Goal: Book appointment/travel/reservation

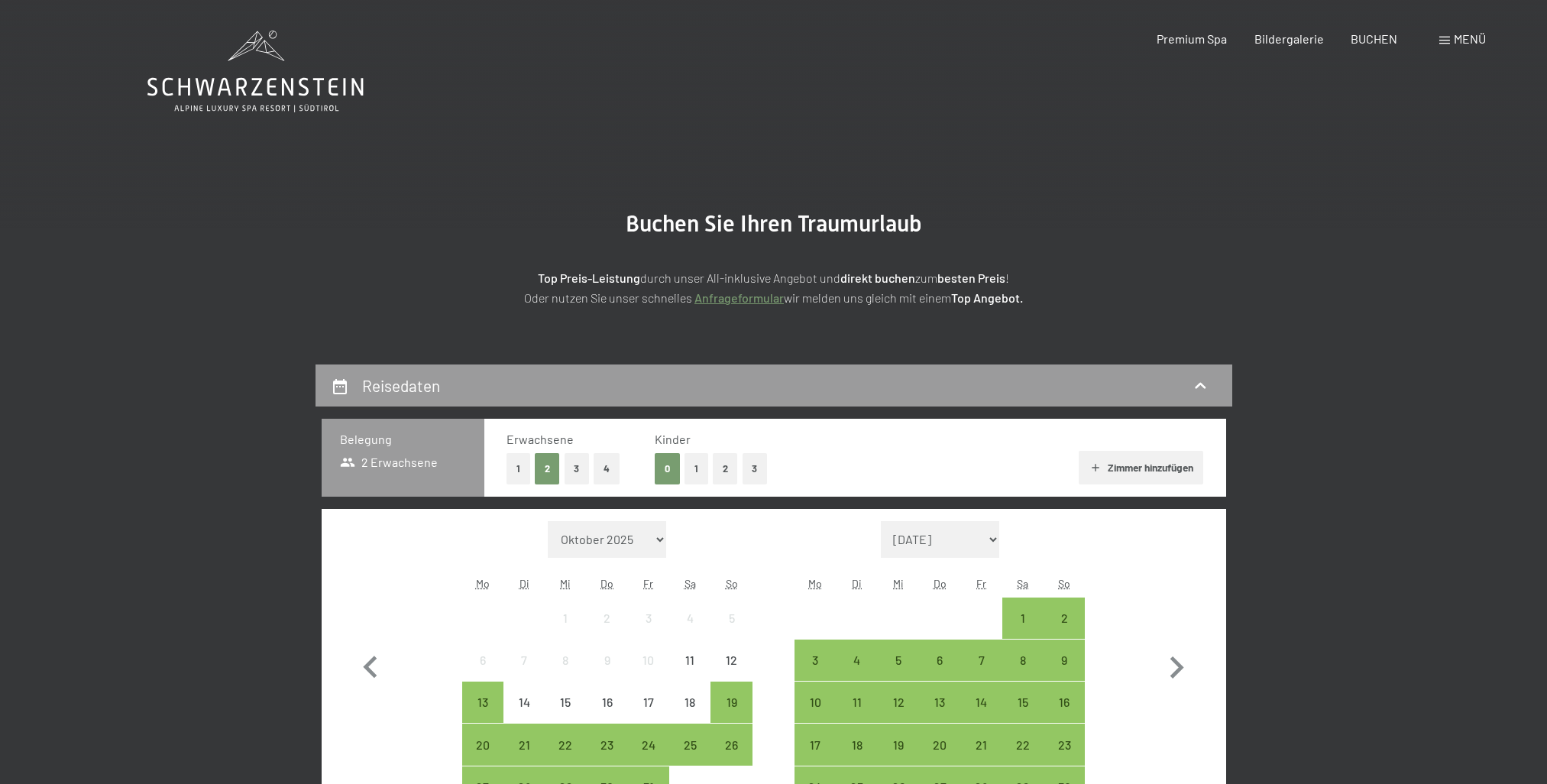
click at [579, 476] on button "3" at bounding box center [577, 468] width 25 height 31
click at [693, 476] on button "1" at bounding box center [696, 468] width 24 height 31
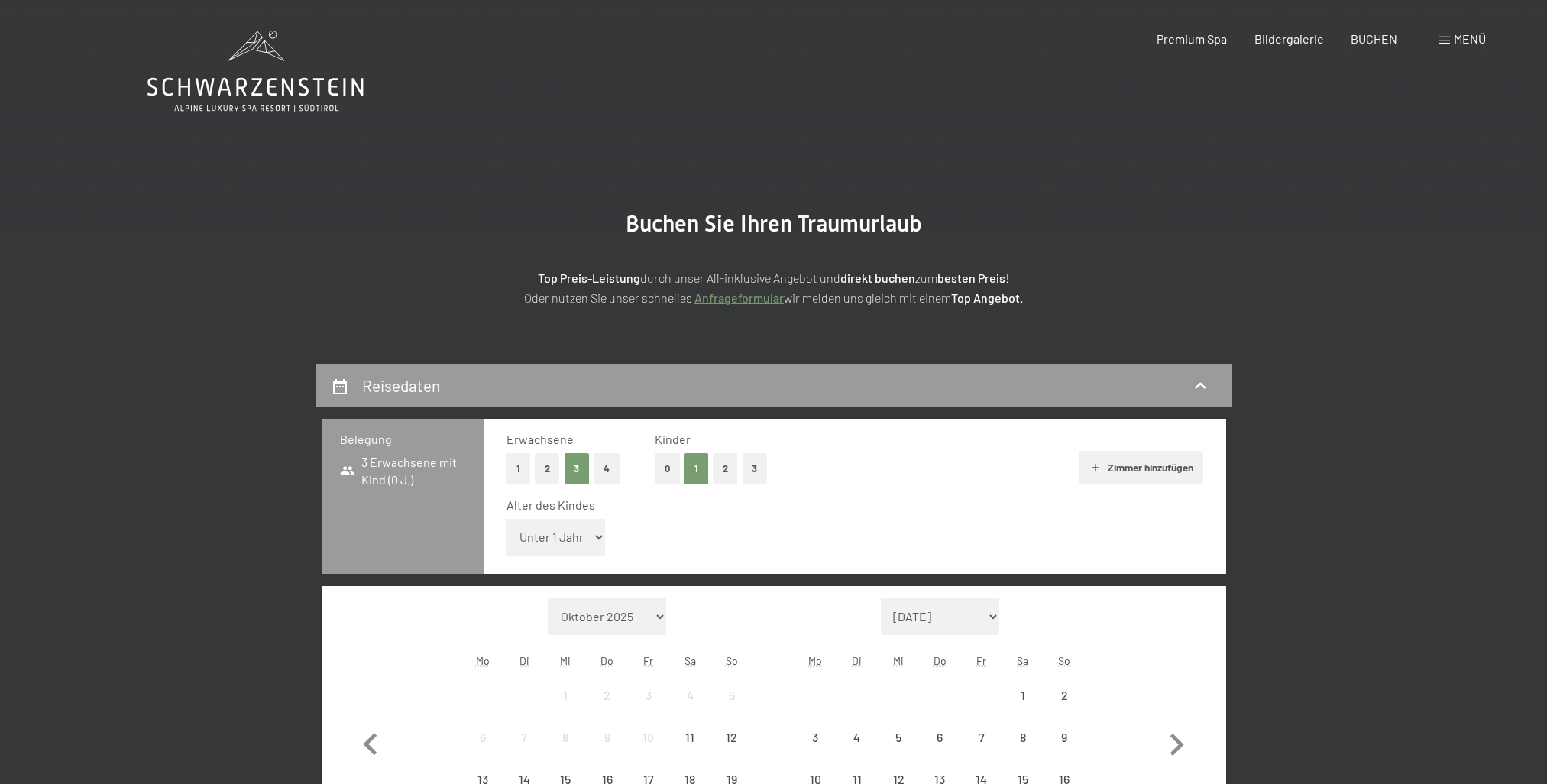
click at [579, 538] on select "Unter 1 Jahr 1 Jahr 2 Jahre 3 Jahre 4 Jahre 5 Jahre 6 Jahre 7 Jahre 8 Jahre 9 J…" at bounding box center [556, 537] width 99 height 37
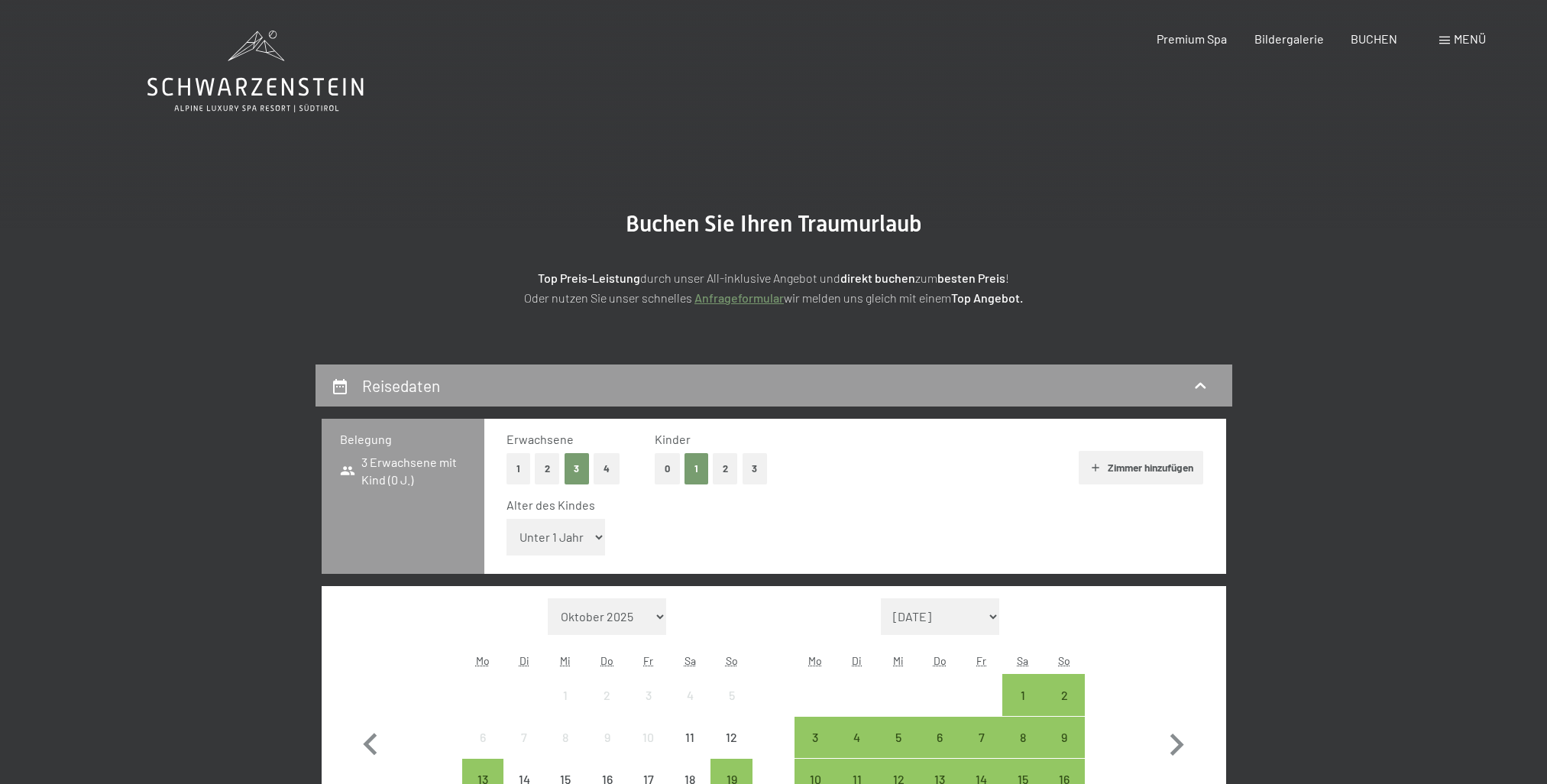
select select "14"
click at [507, 519] on select "Unter 1 Jahr 1 Jahr 2 Jahre 3 Jahre 4 Jahre 5 Jahre 6 Jahre 7 Jahre 8 Jahre 9 J…" at bounding box center [556, 537] width 99 height 37
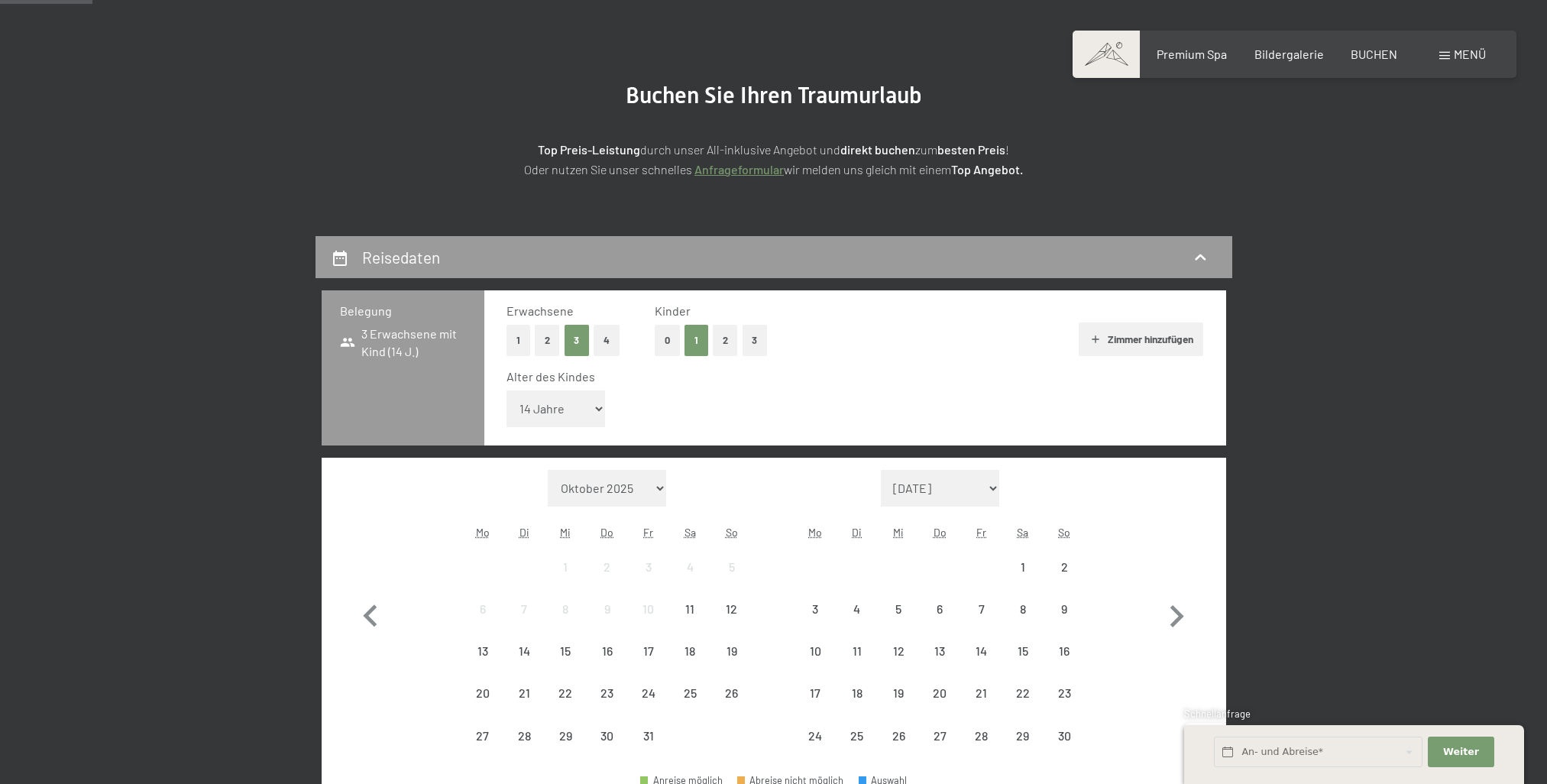
scroll to position [153, 0]
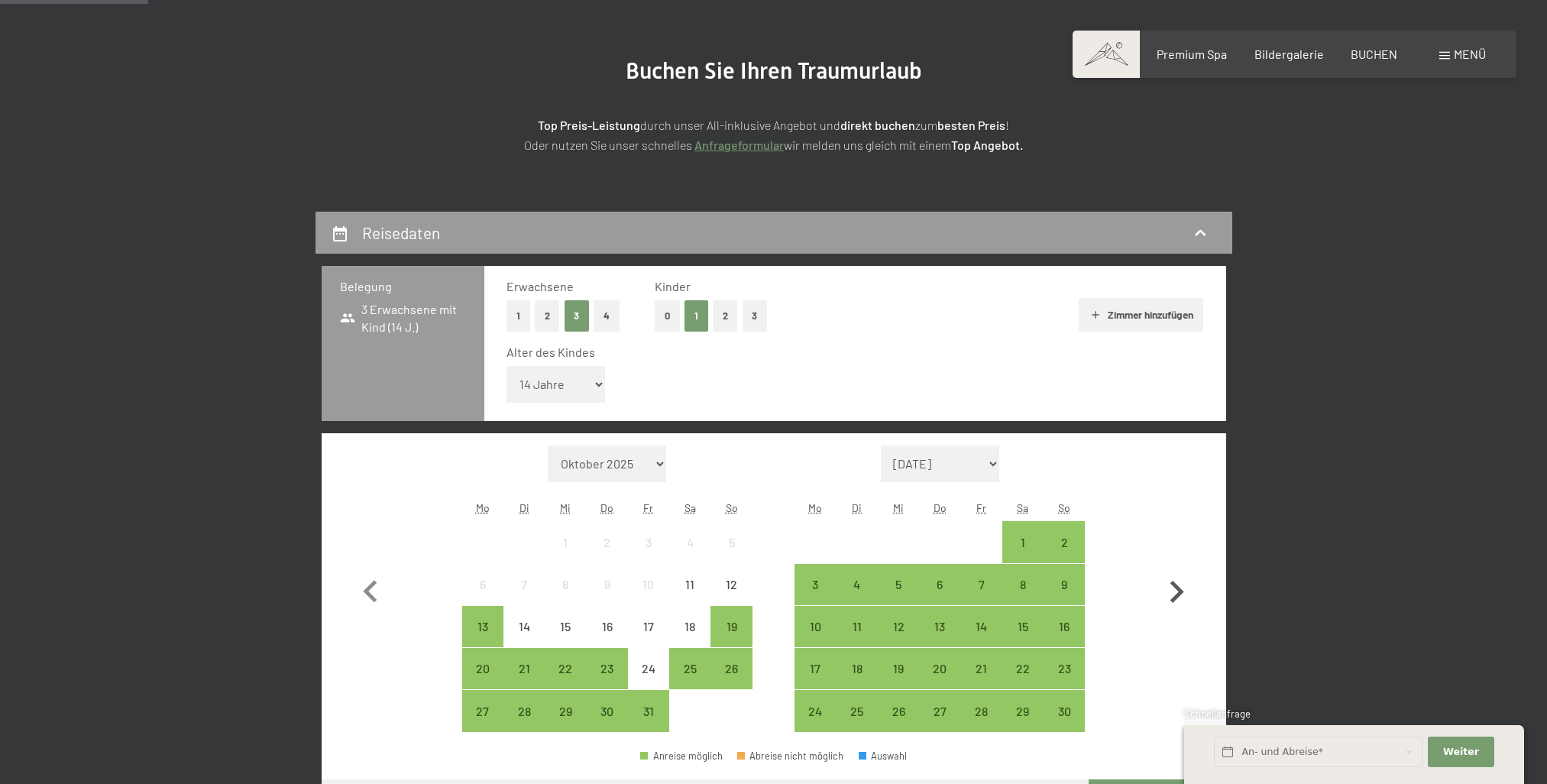
click at [1182, 591] on icon "button" at bounding box center [1177, 591] width 14 height 22
select select "[DATE]"
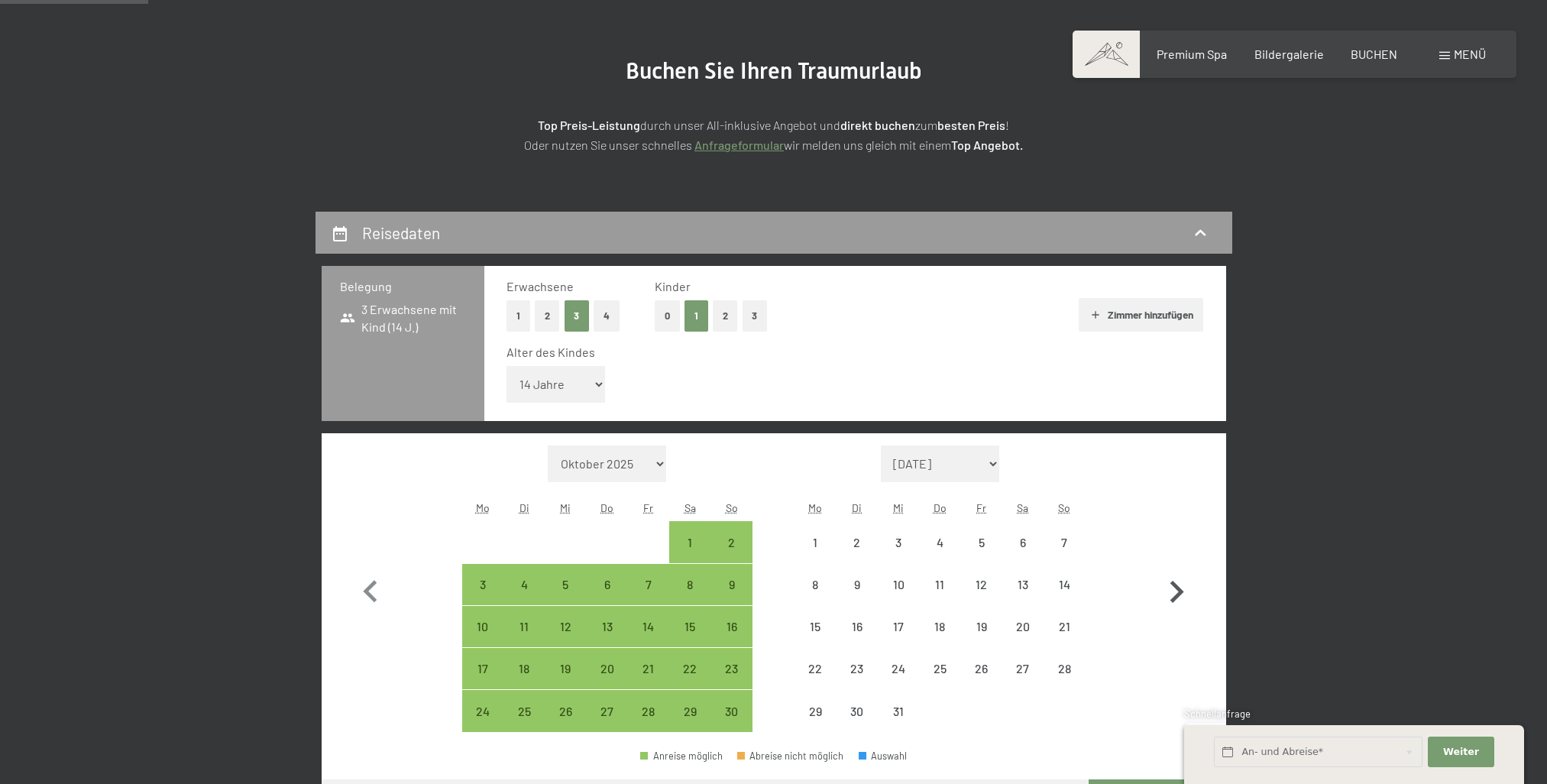
click at [1182, 591] on icon "button" at bounding box center [1177, 591] width 14 height 22
select select "[DATE]"
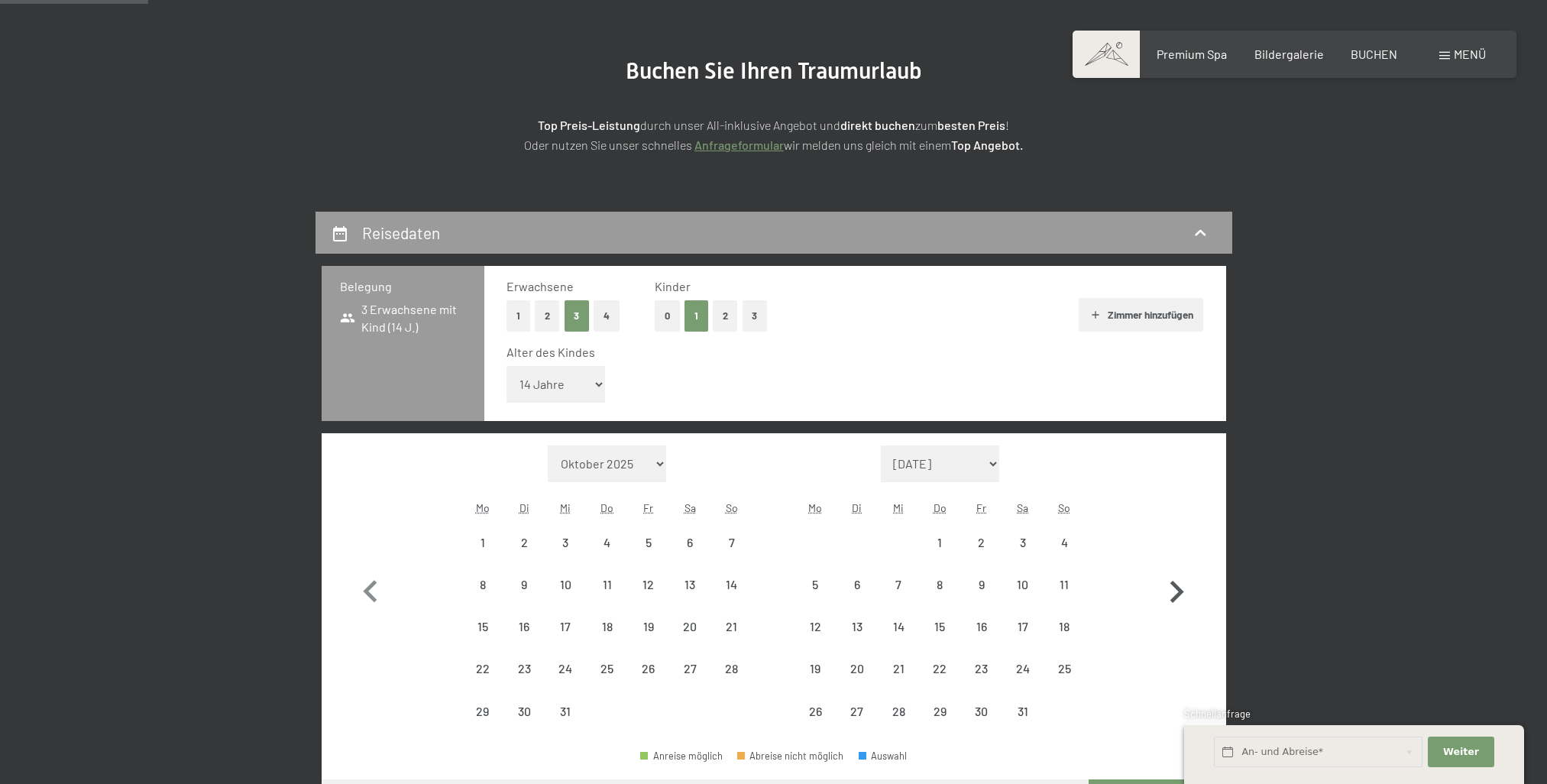
click at [1182, 591] on icon "button" at bounding box center [1177, 591] width 14 height 22
select select "[DATE]"
click at [1182, 591] on icon "button" at bounding box center [1177, 591] width 14 height 22
select select "[DATE]"
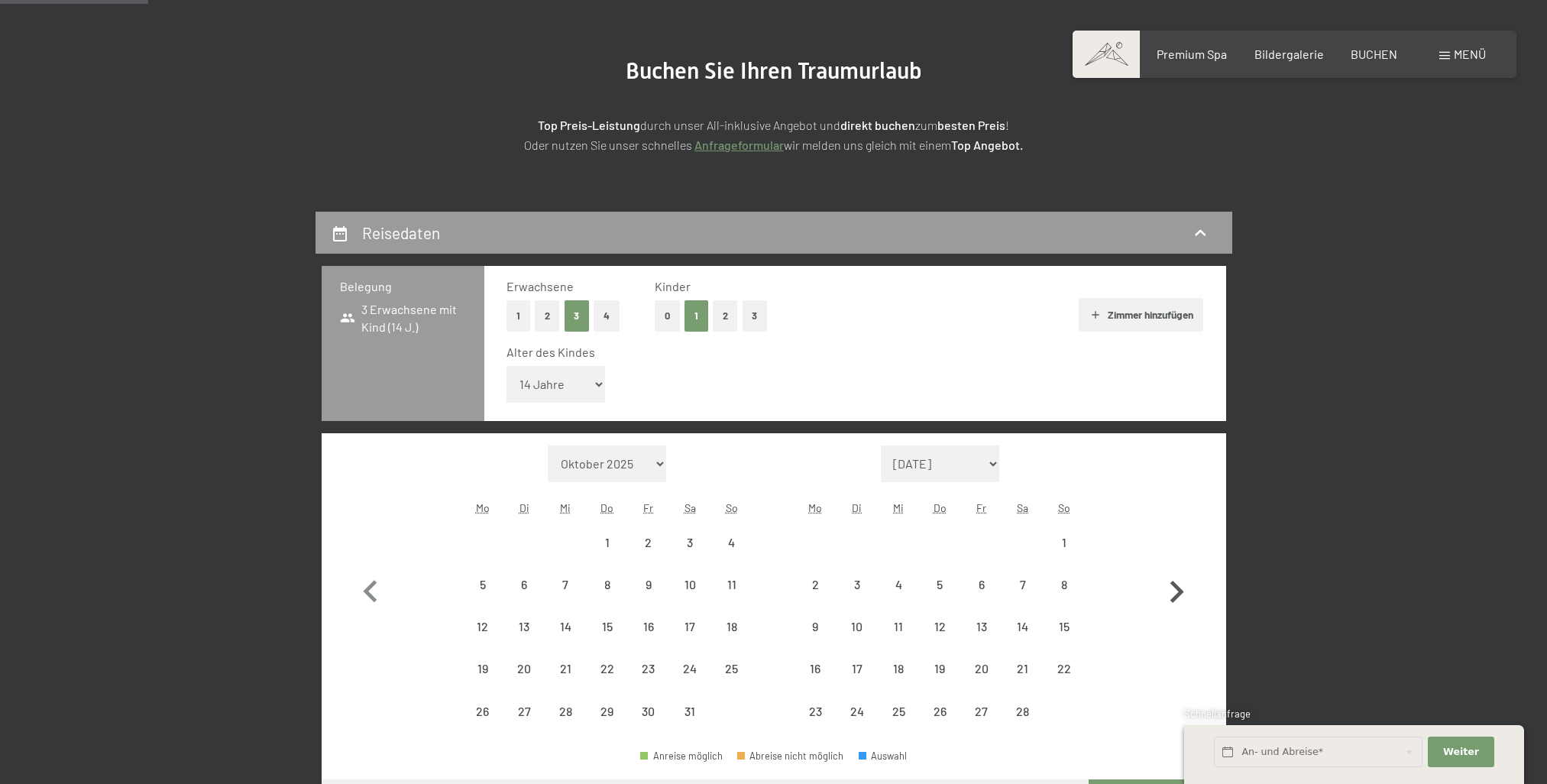
select select "[DATE]"
click at [1182, 591] on icon "button" at bounding box center [1176, 613] width 44 height 44
select select "[DATE]"
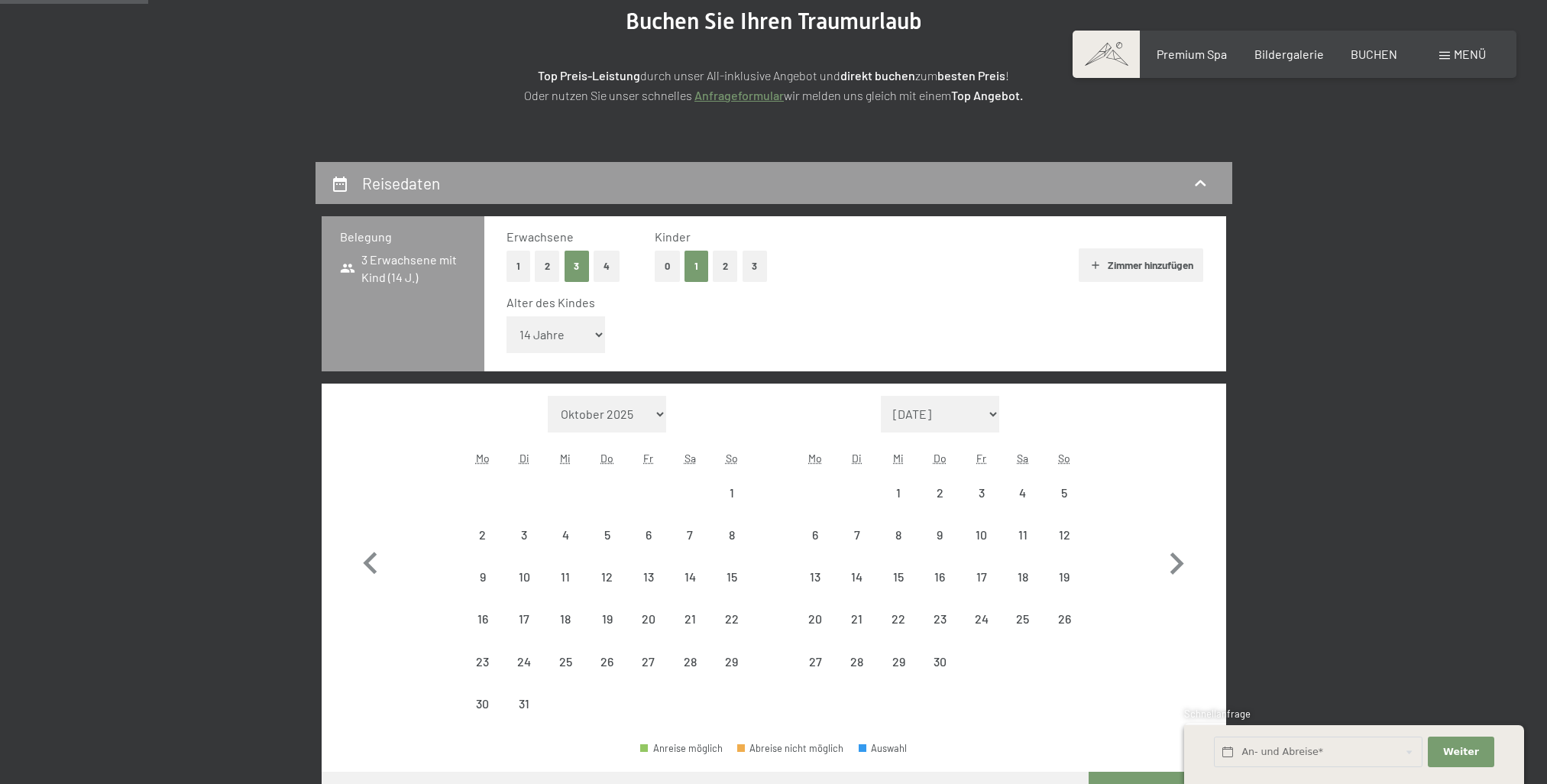
select select "[DATE]"
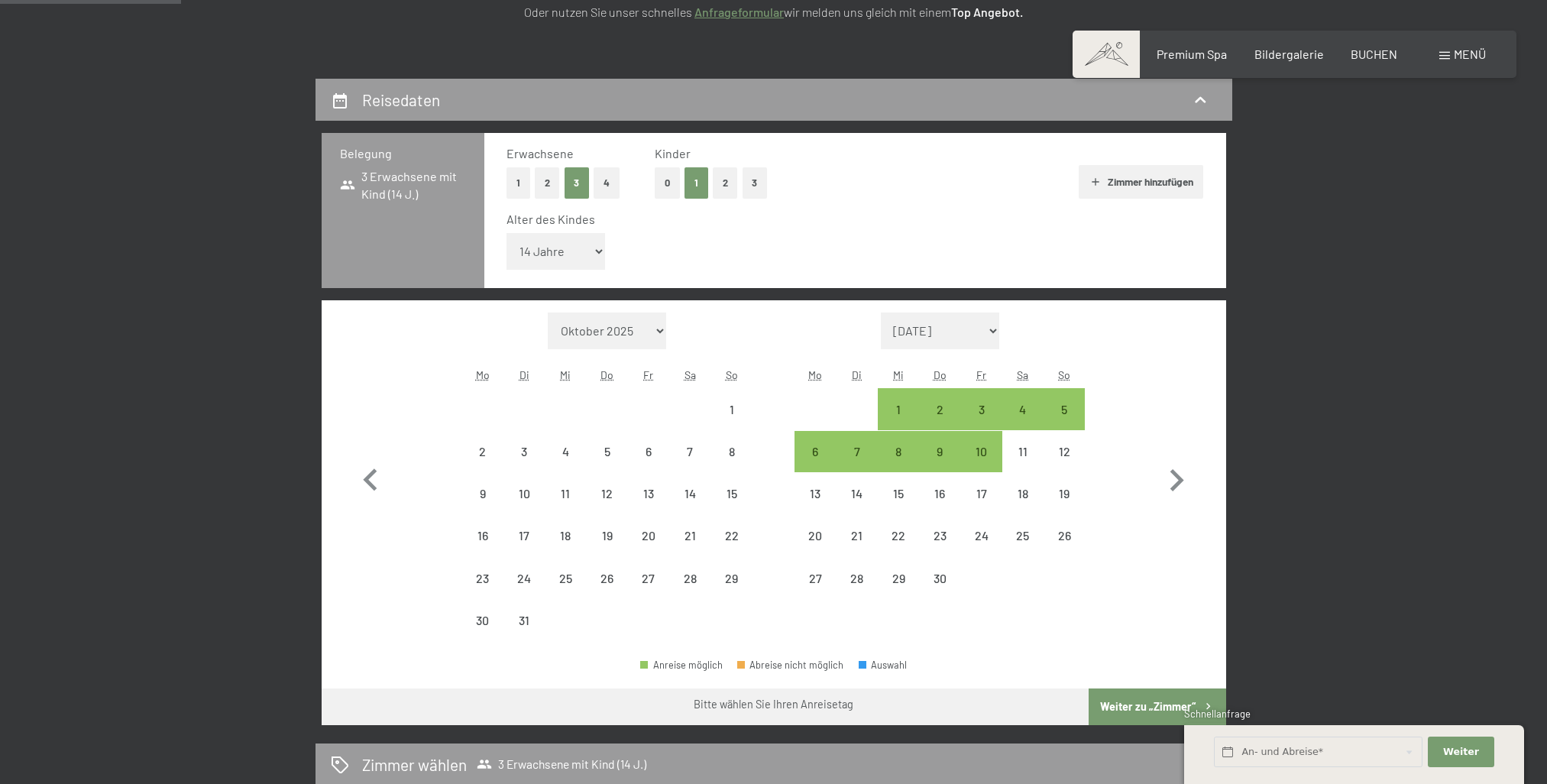
scroll to position [305, 0]
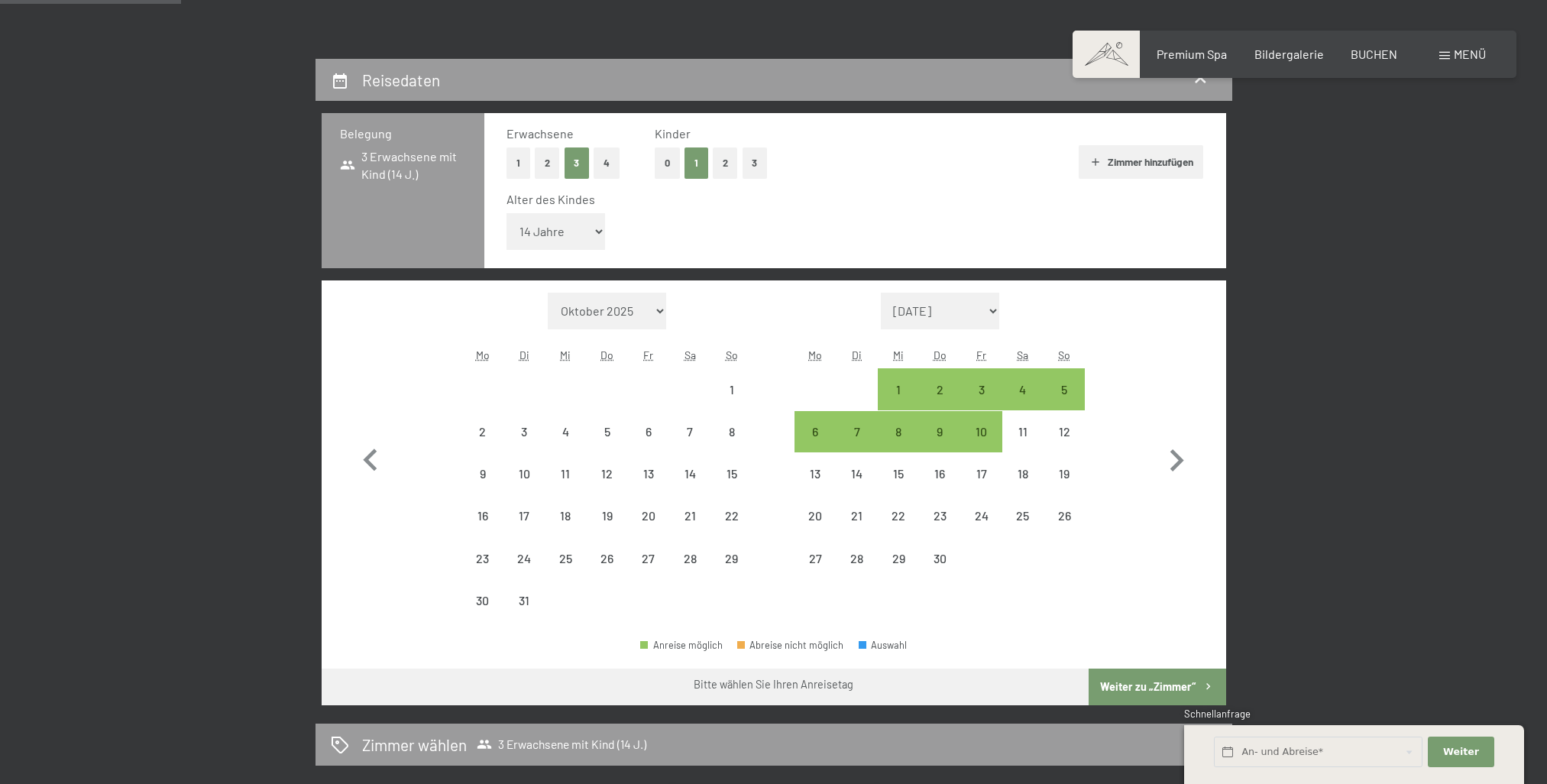
select select "[DATE]"
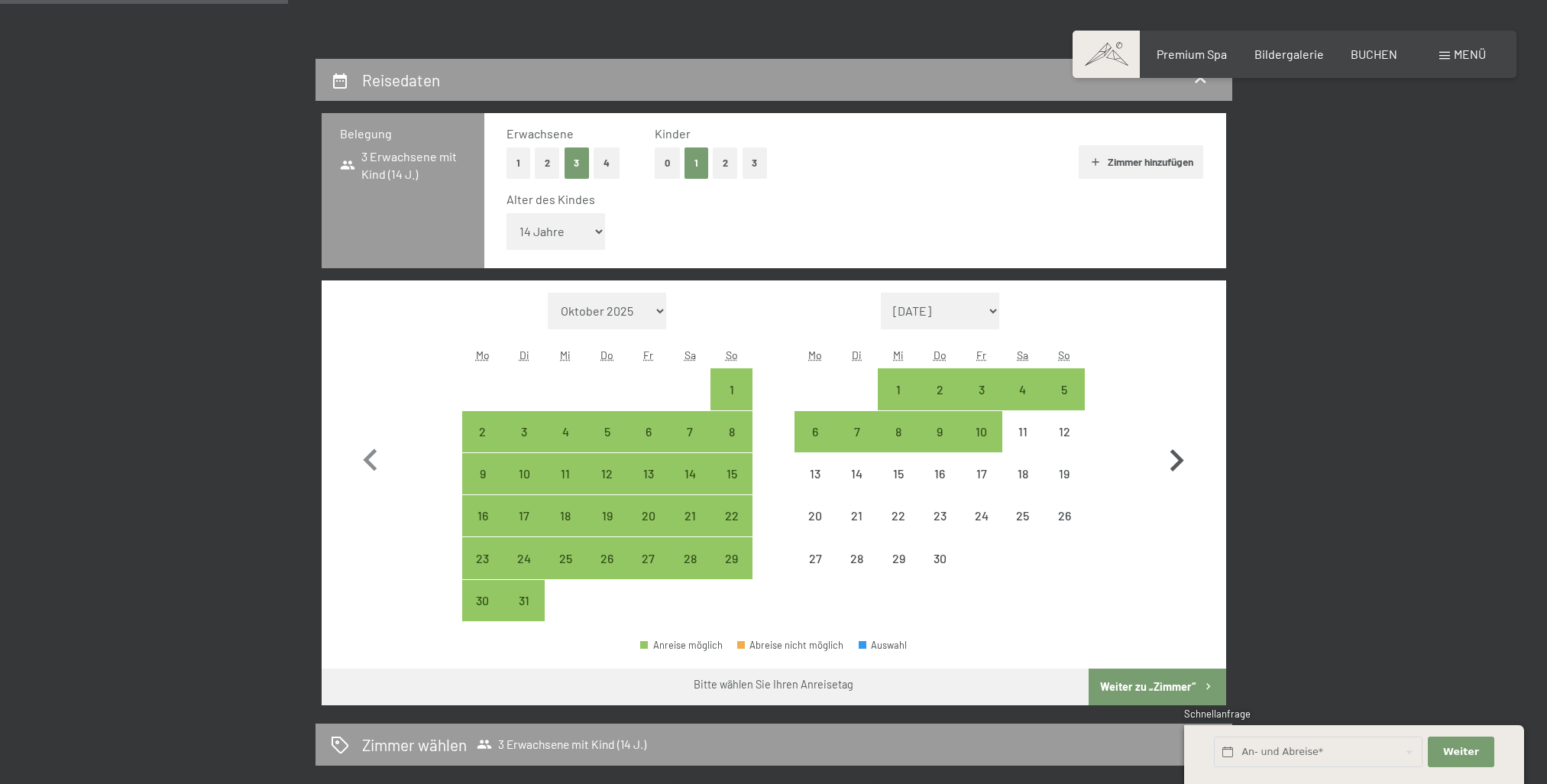
click at [1167, 464] on icon "button" at bounding box center [1176, 461] width 44 height 44
select select "[DATE]"
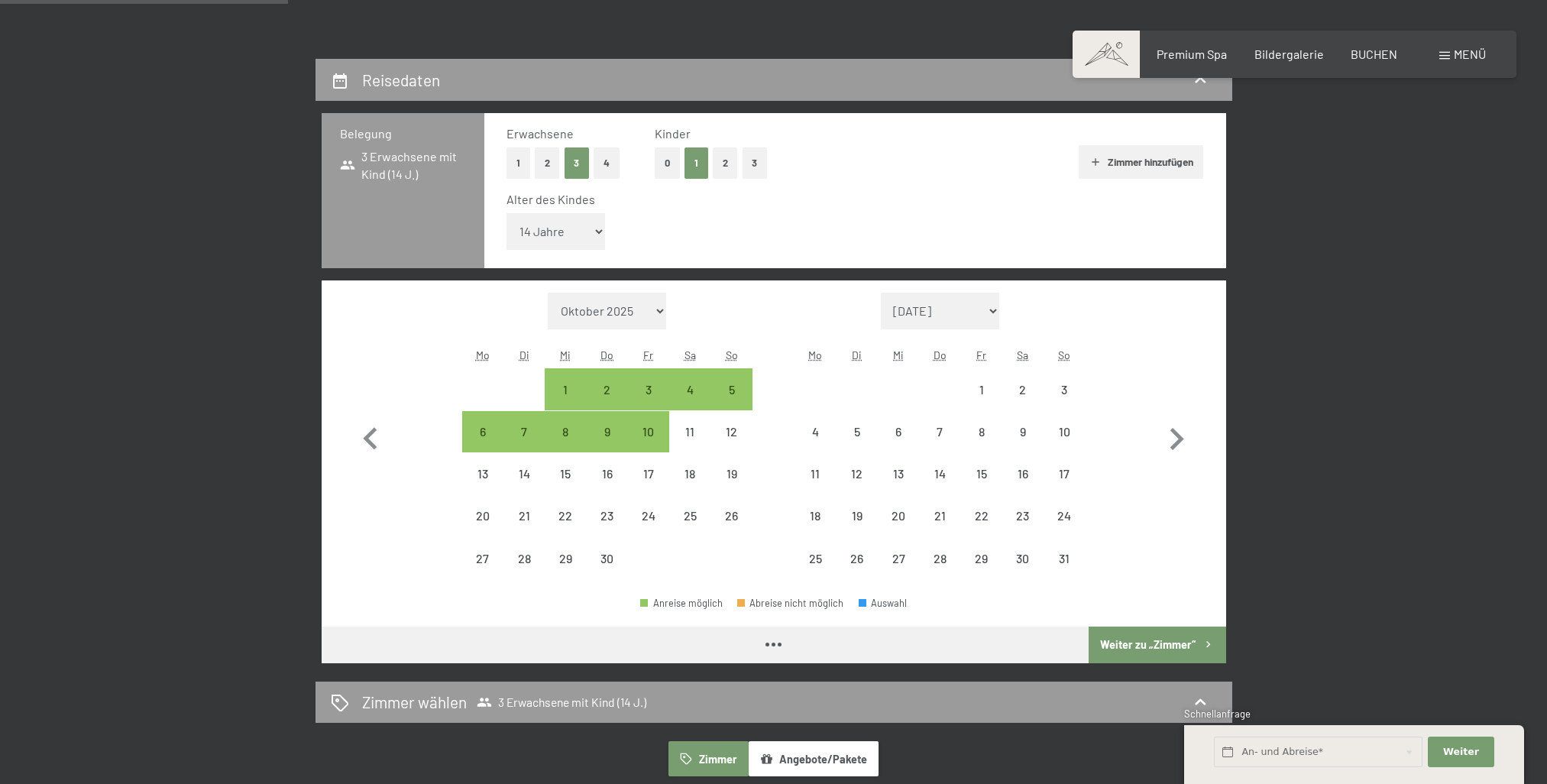
select select "[DATE]"
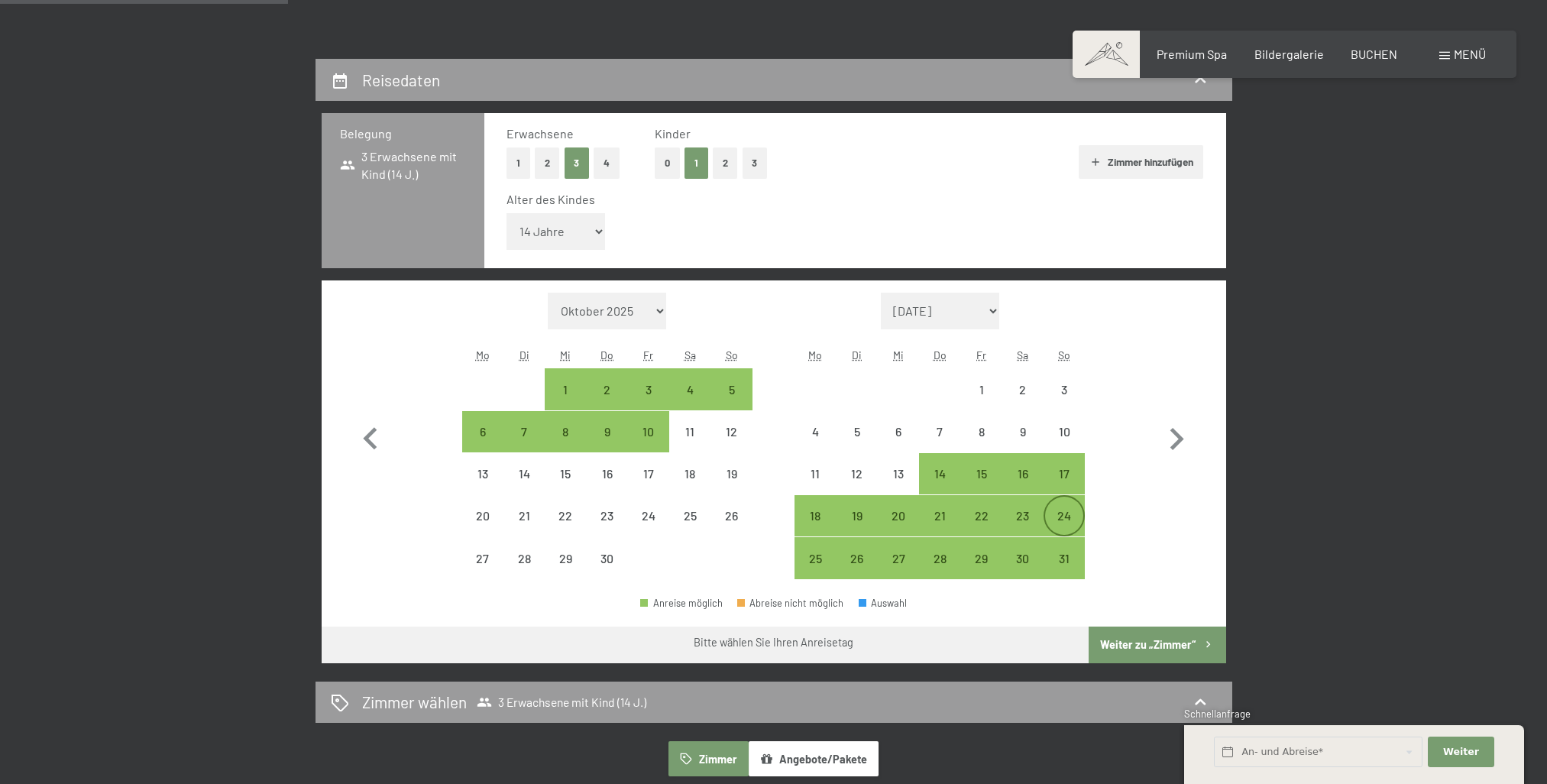
click at [1065, 523] on div "24" at bounding box center [1064, 529] width 38 height 38
select select "[DATE]"
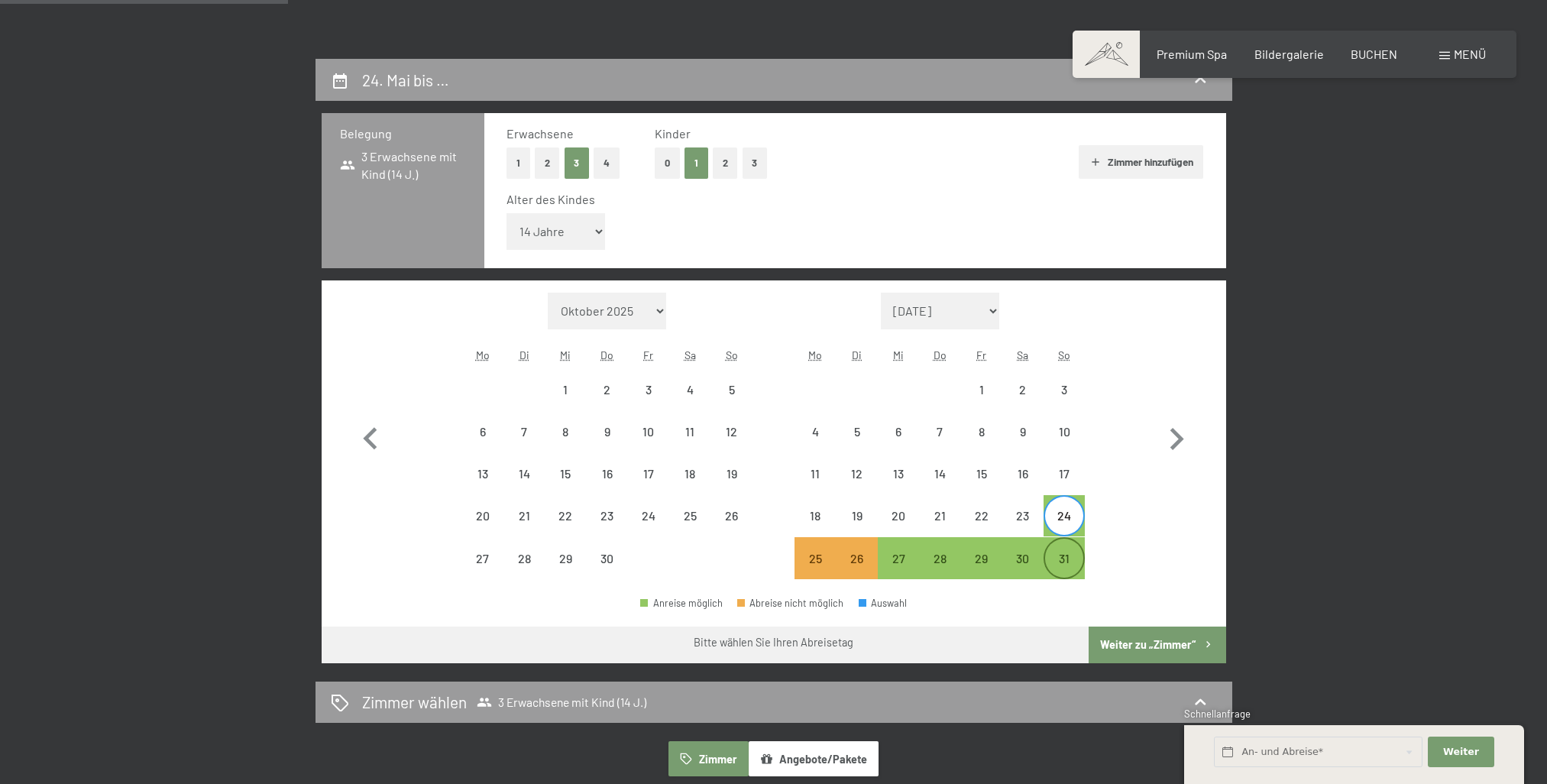
click at [1073, 569] on div "31" at bounding box center [1064, 571] width 38 height 38
select select "[DATE]"
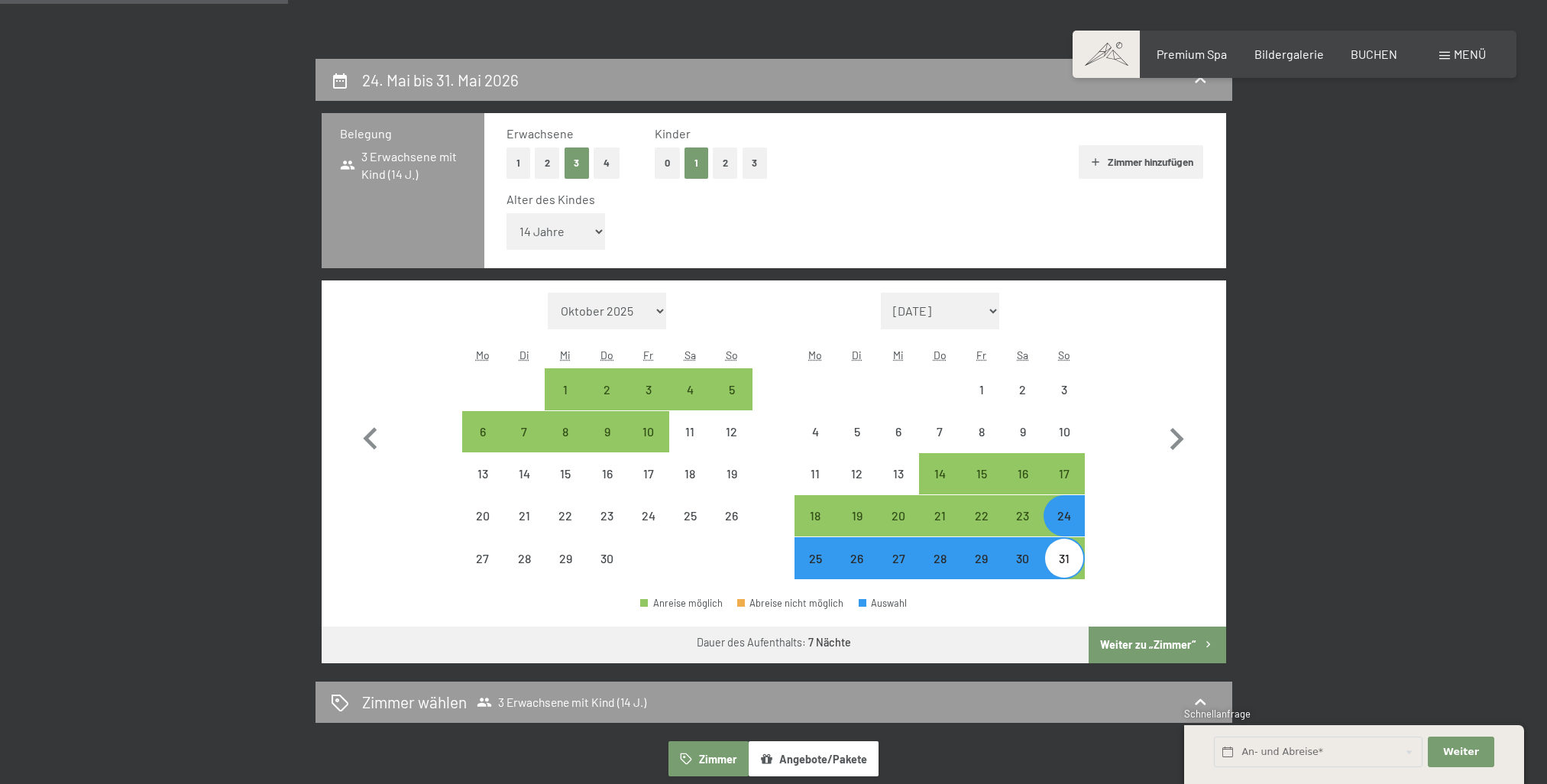
click at [1125, 643] on button "Weiter zu „Zimmer“" at bounding box center [1157, 644] width 137 height 37
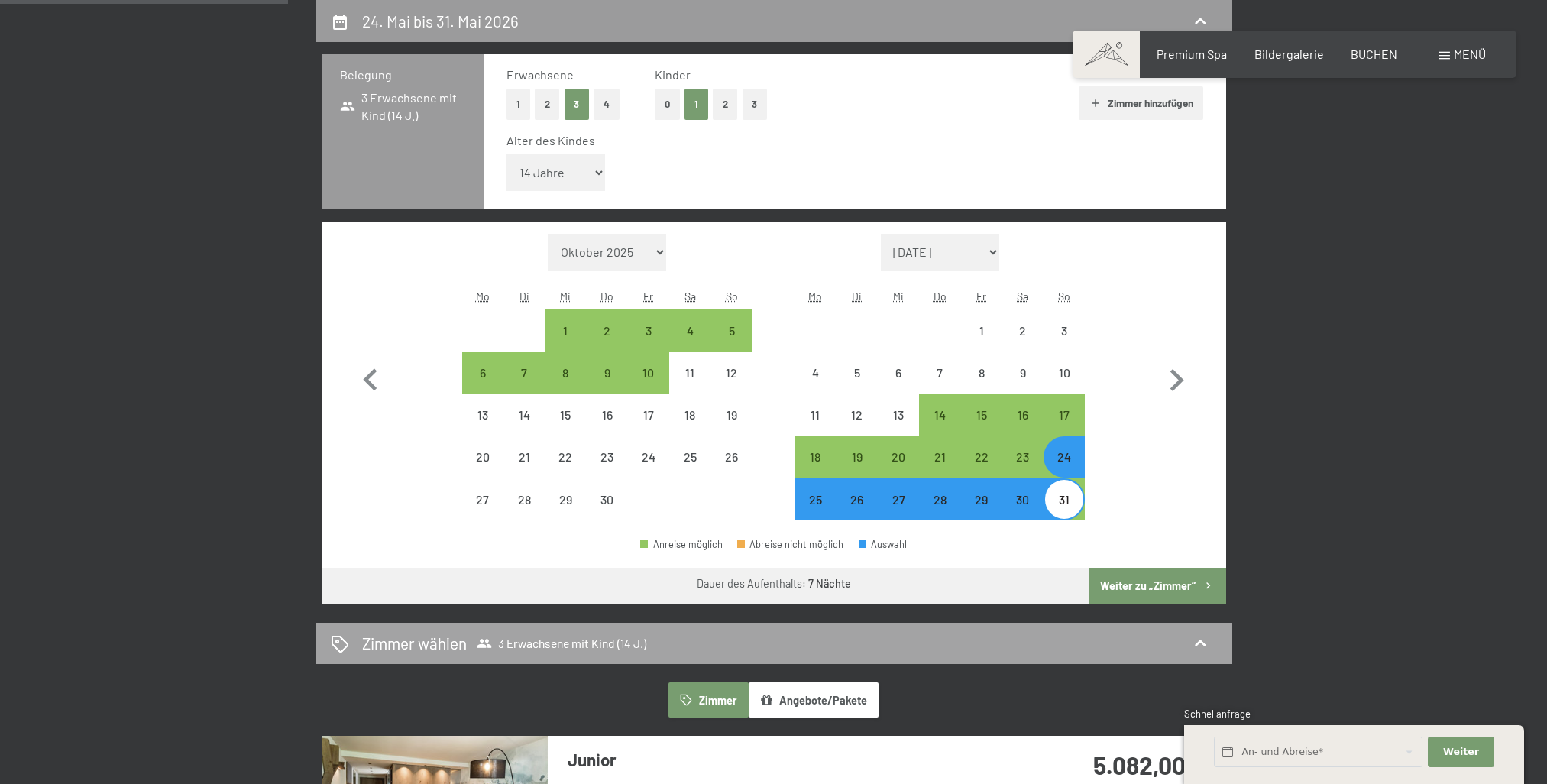
select select "[DATE]"
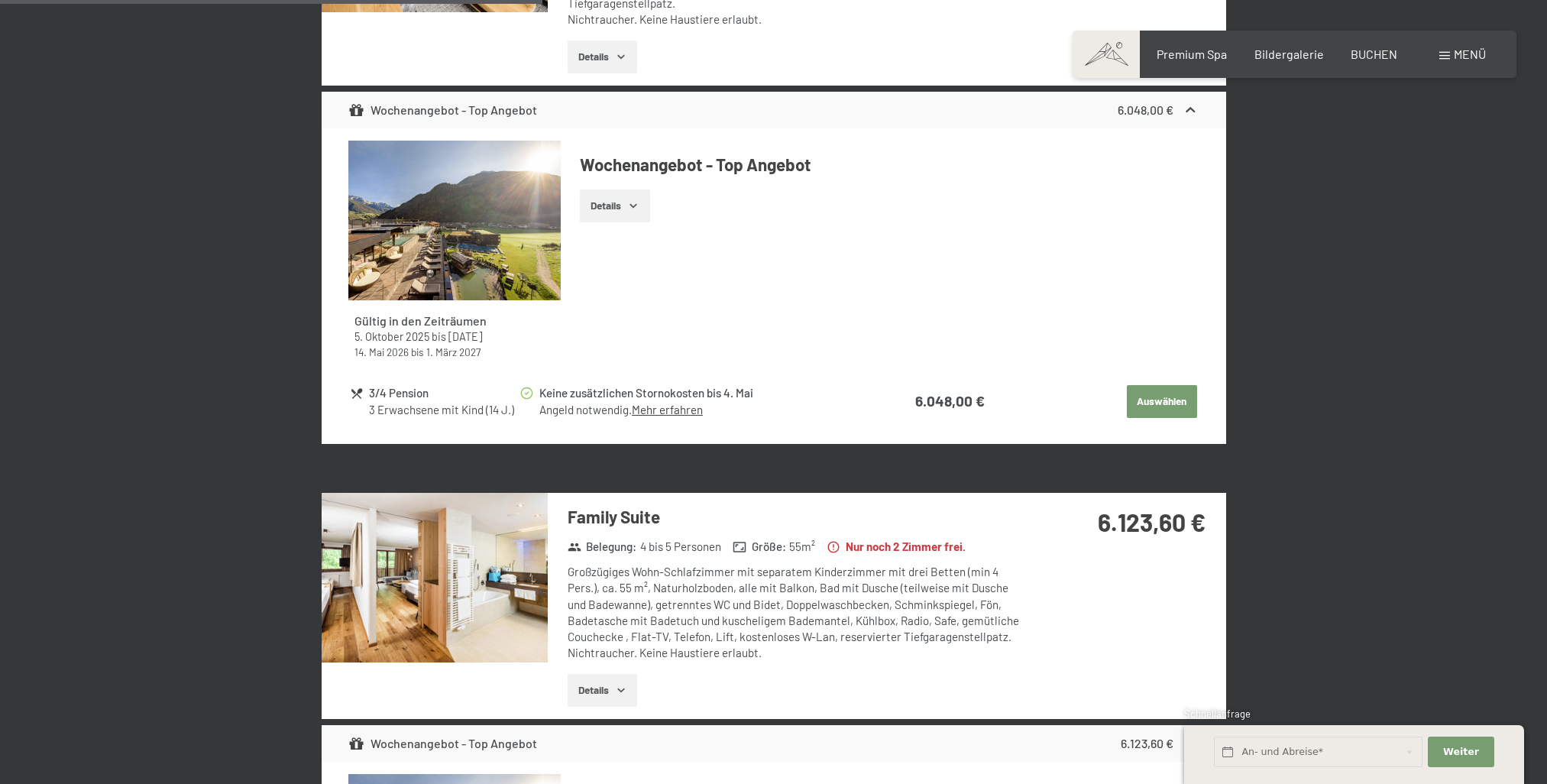
scroll to position [1968, 0]
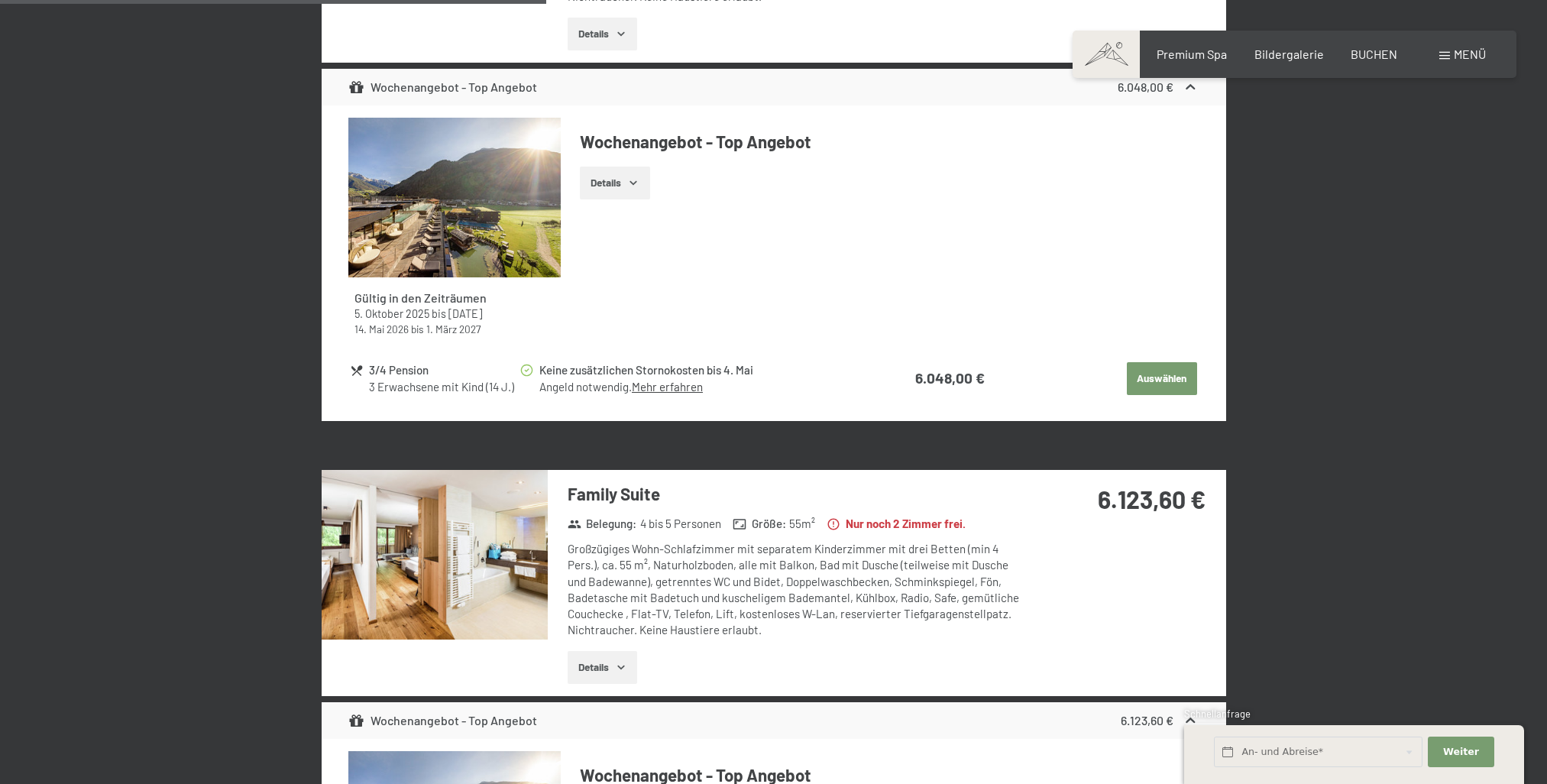
click at [435, 525] on img at bounding box center [435, 554] width 226 height 169
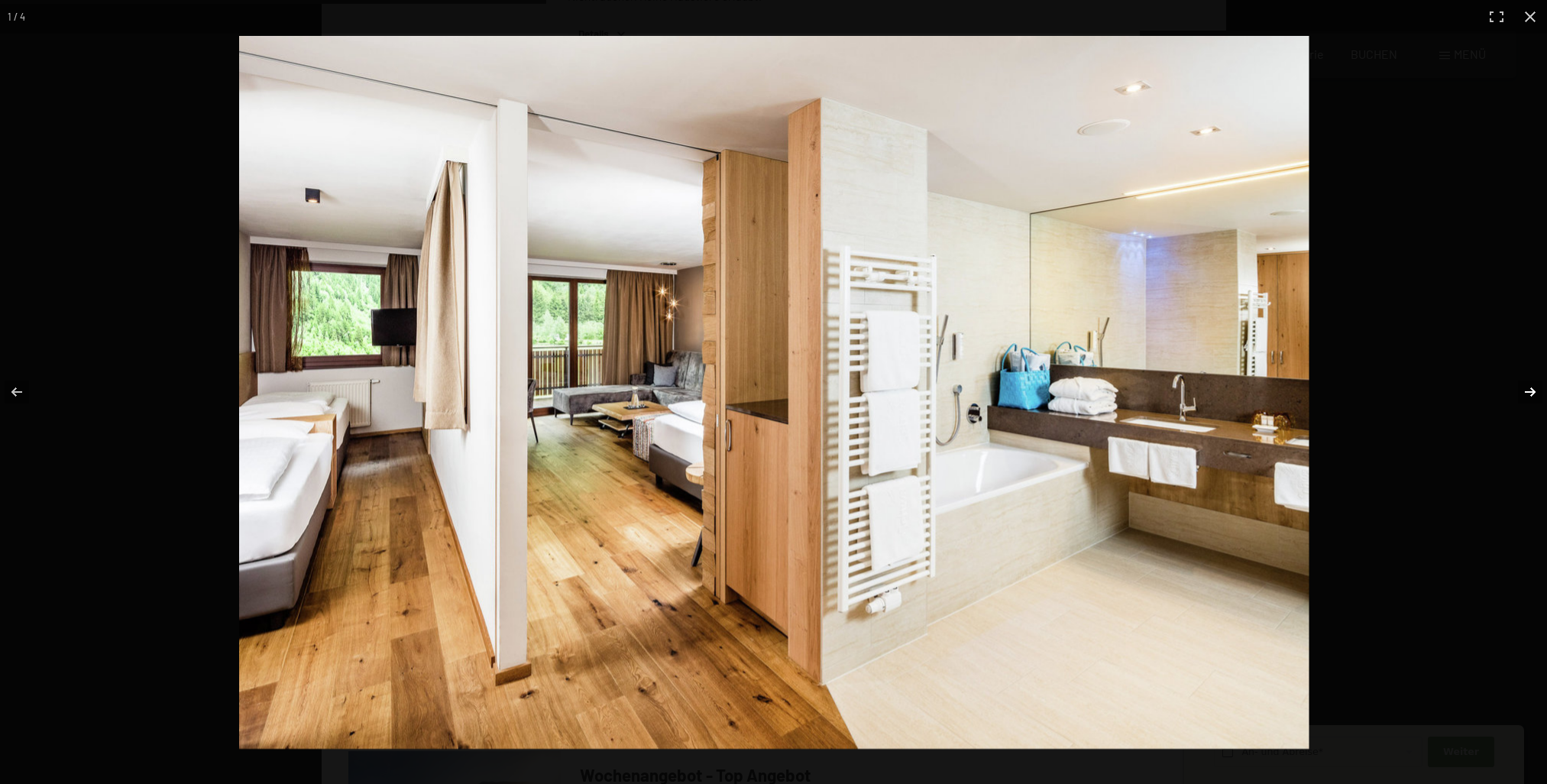
click at [1536, 395] on button "button" at bounding box center [1520, 391] width 53 height 76
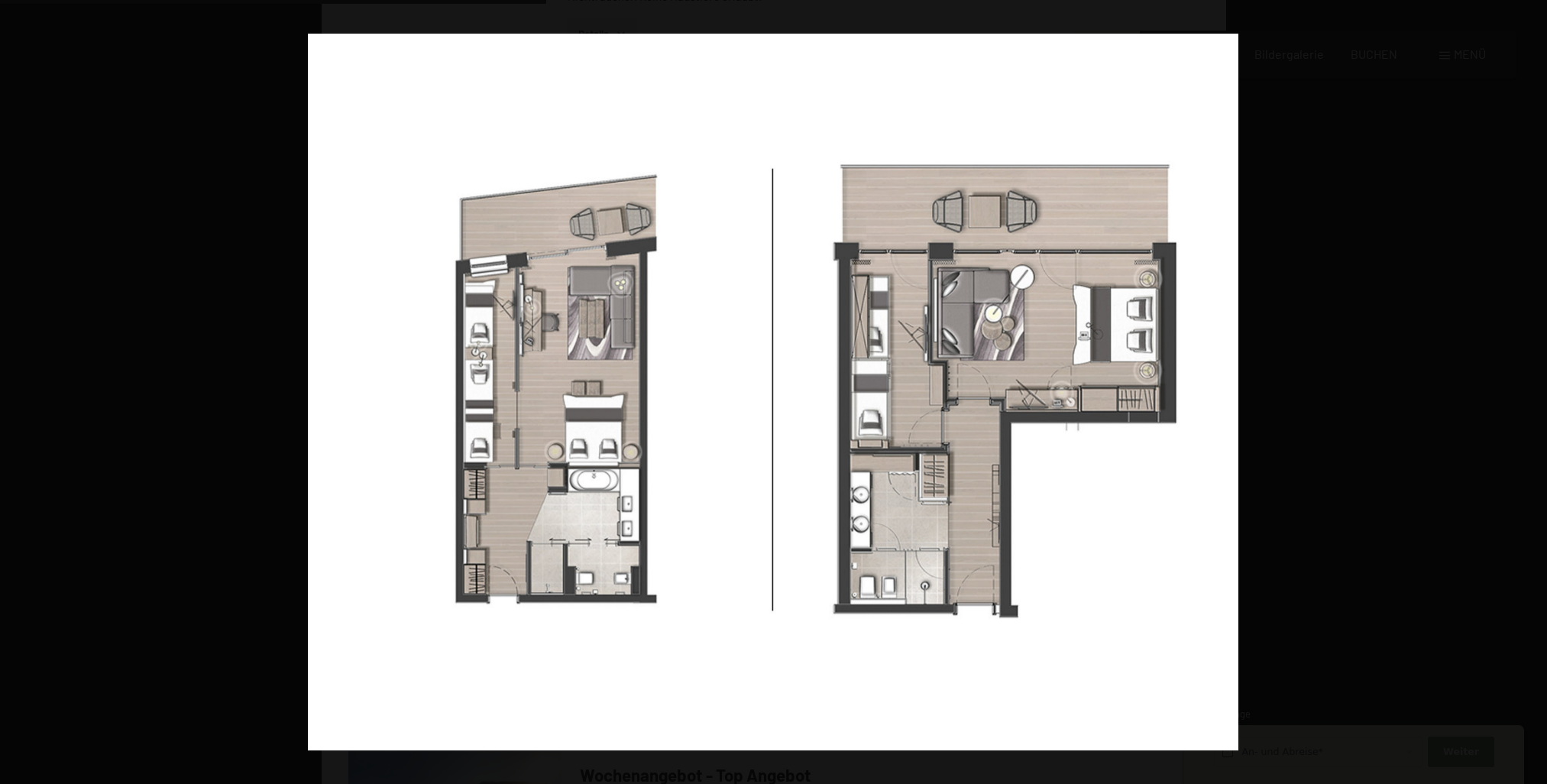
click at [1525, 391] on button "button" at bounding box center [1520, 391] width 53 height 76
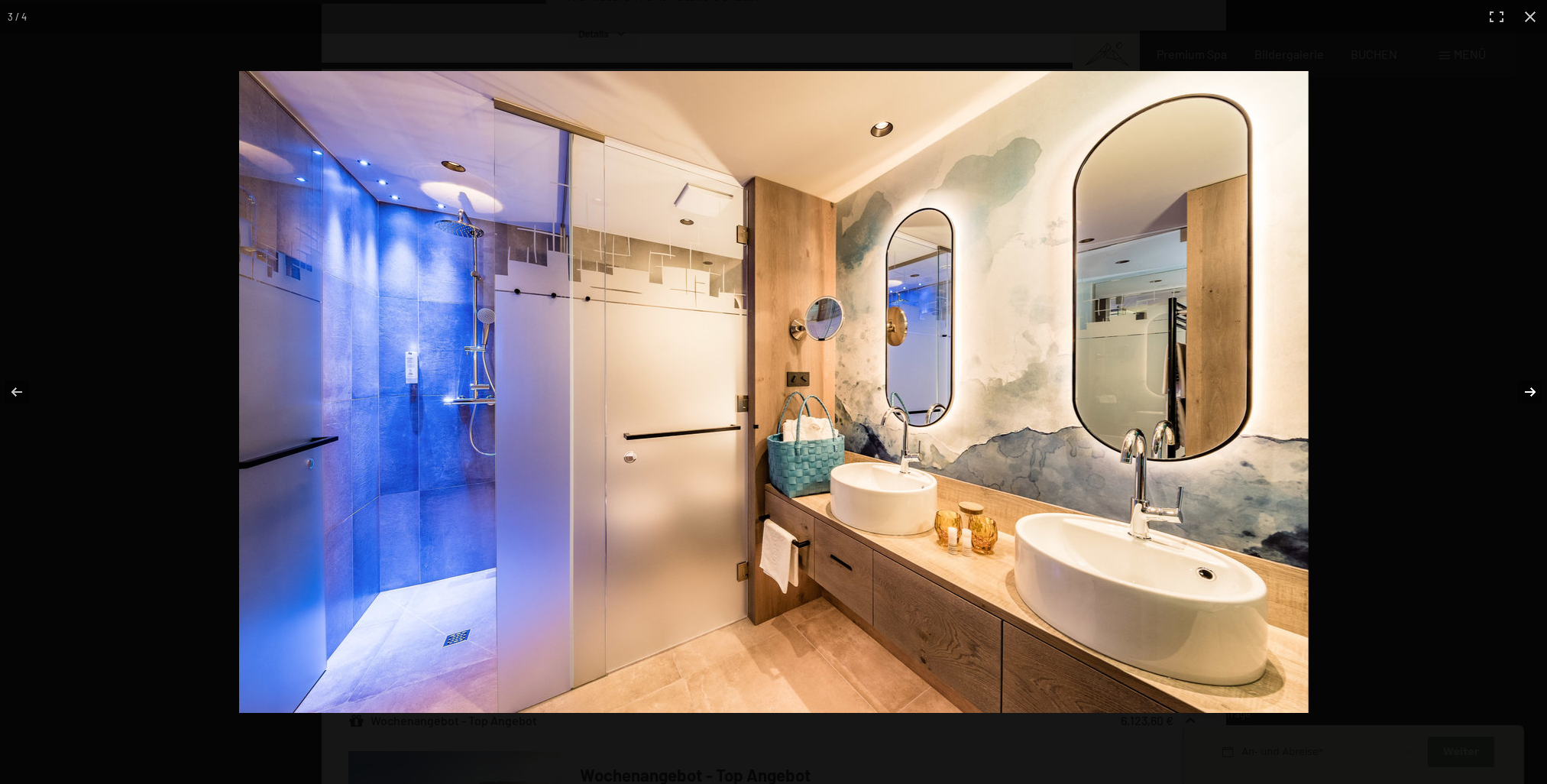
click at [1534, 394] on button "button" at bounding box center [1520, 391] width 53 height 76
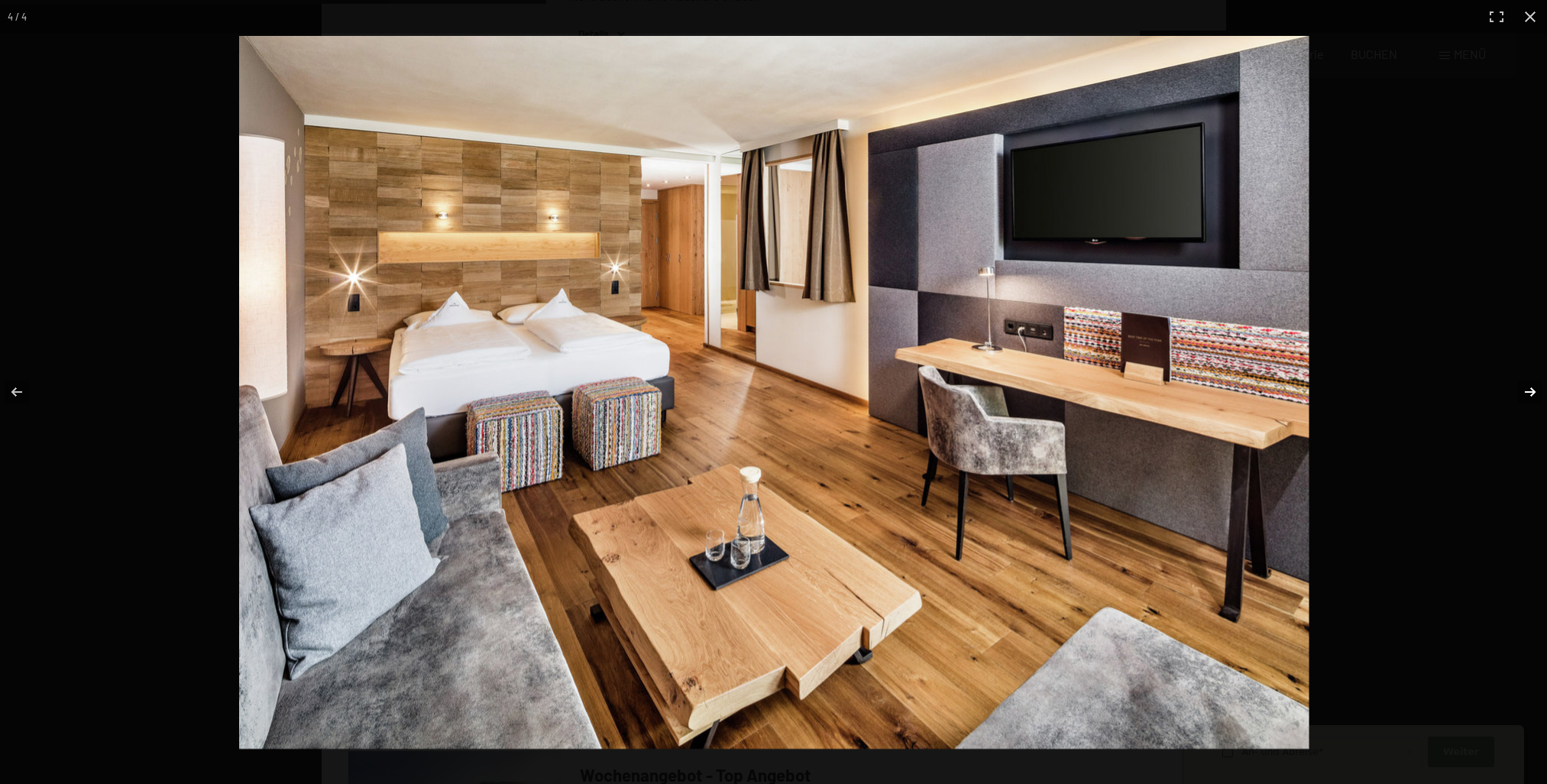
click at [1527, 386] on button "button" at bounding box center [1520, 391] width 53 height 76
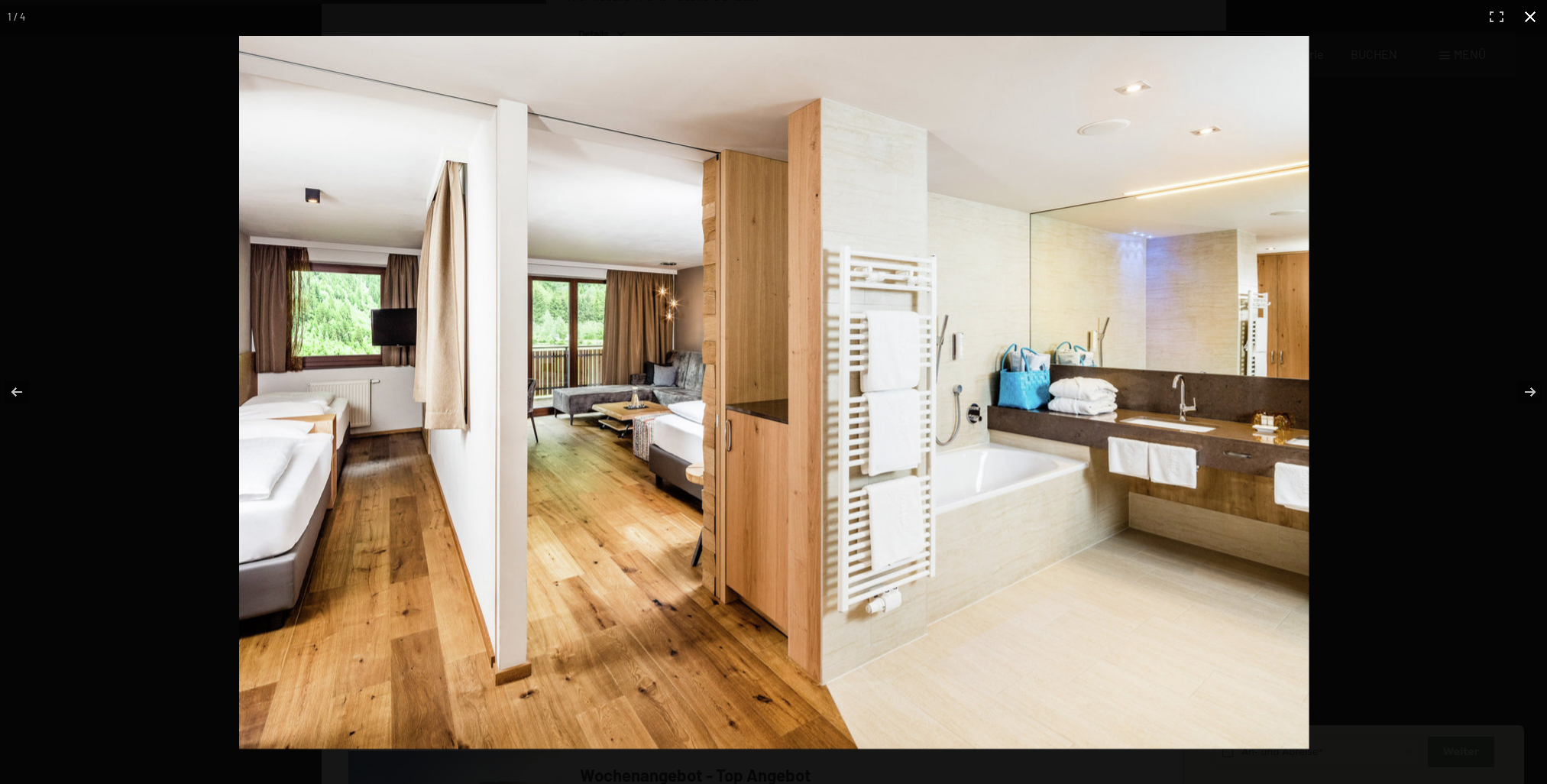
click at [1523, 15] on button "button" at bounding box center [1530, 16] width 34 height 34
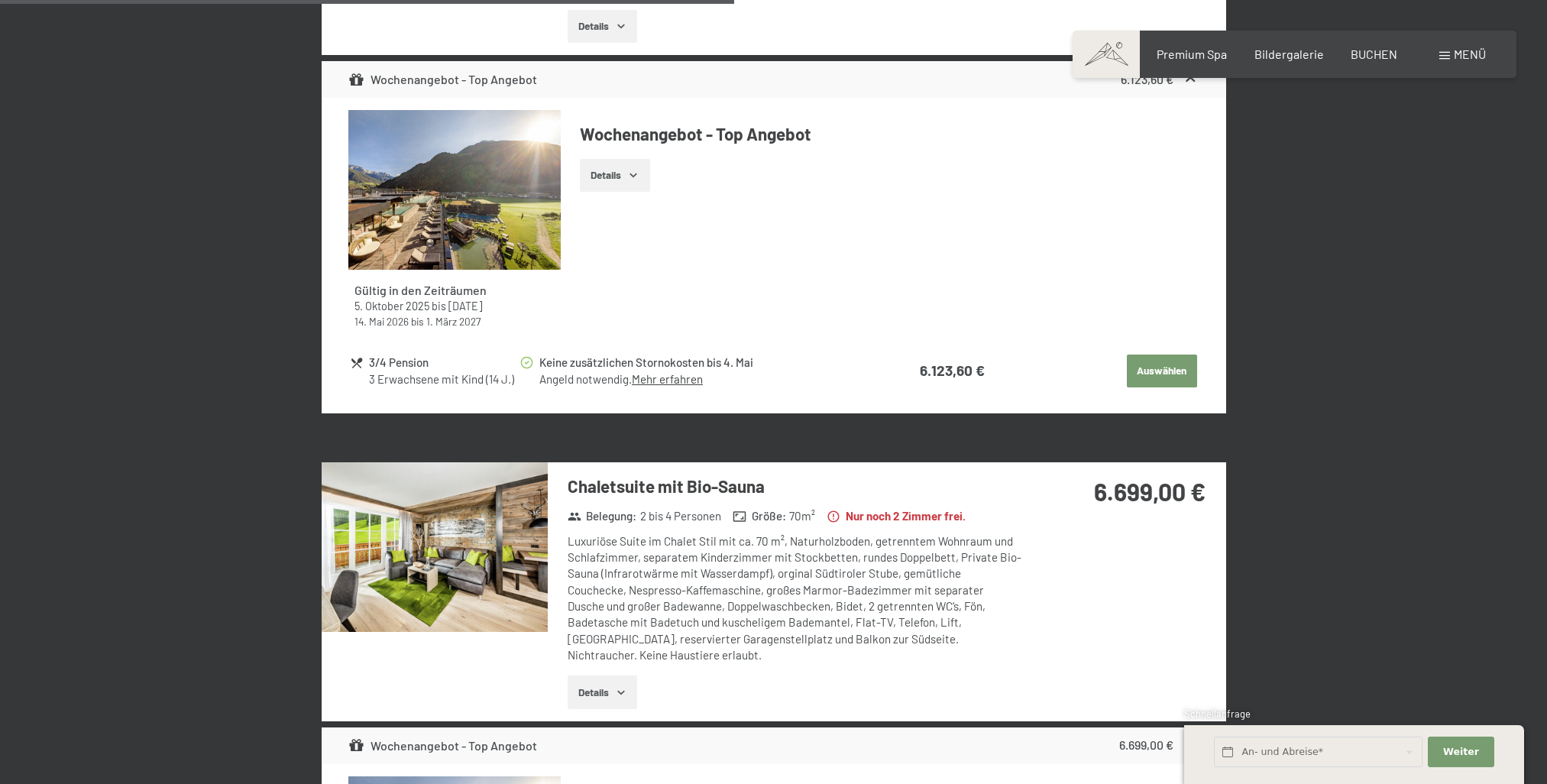
scroll to position [2656, 0]
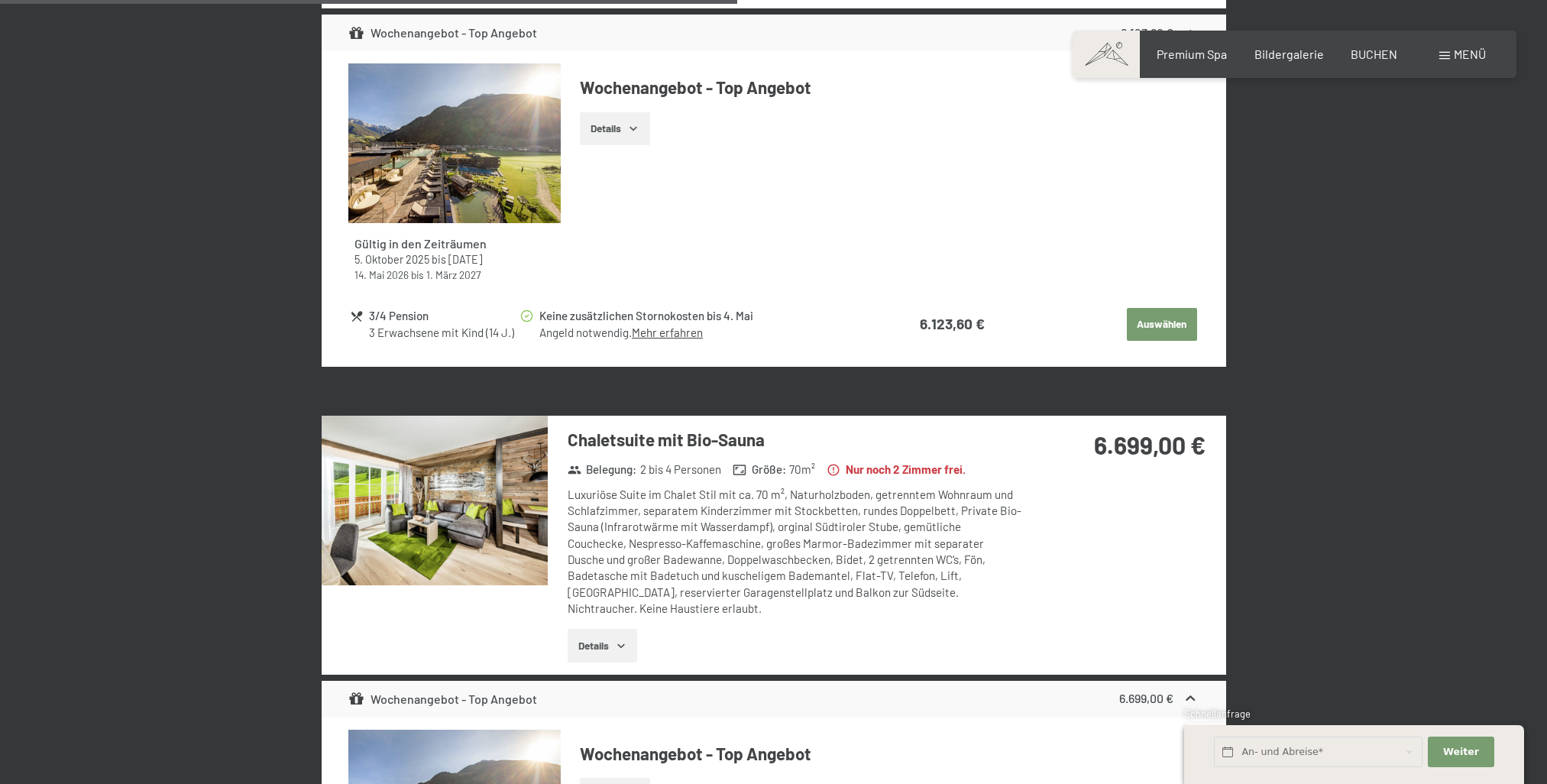
click at [477, 508] on img at bounding box center [435, 500] width 226 height 169
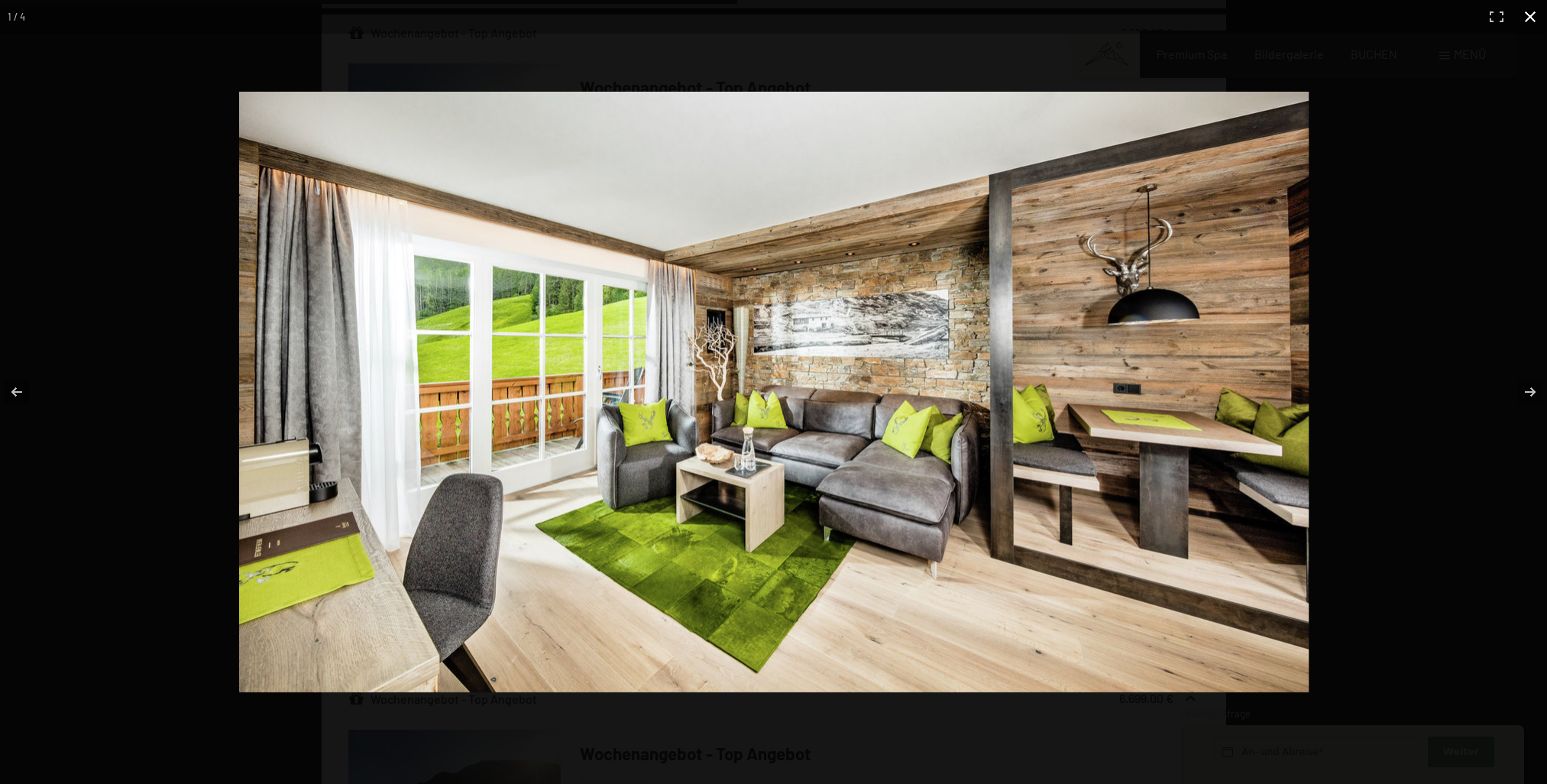
click at [1540, 19] on button "button" at bounding box center [1530, 16] width 34 height 34
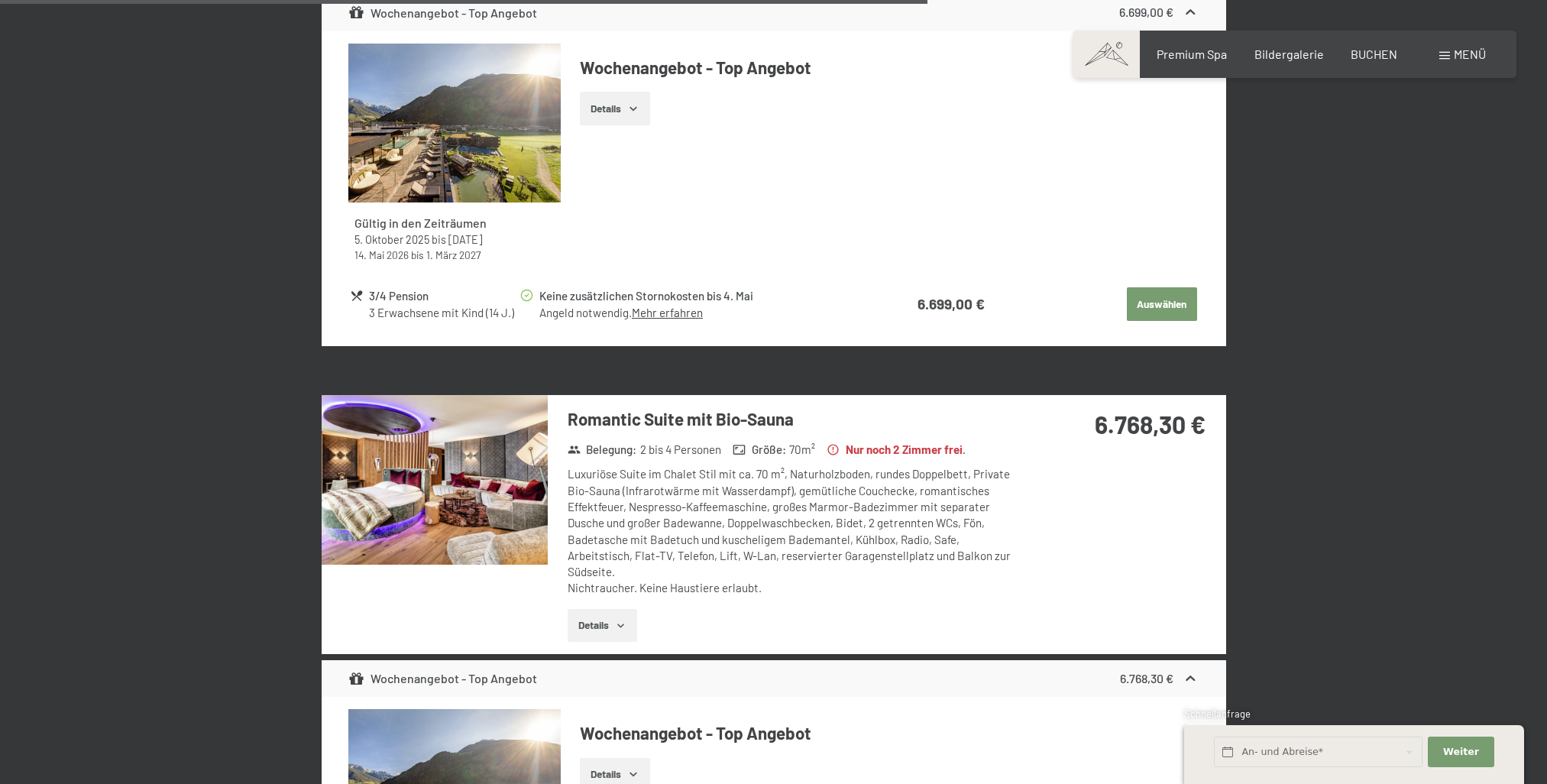
scroll to position [3343, 0]
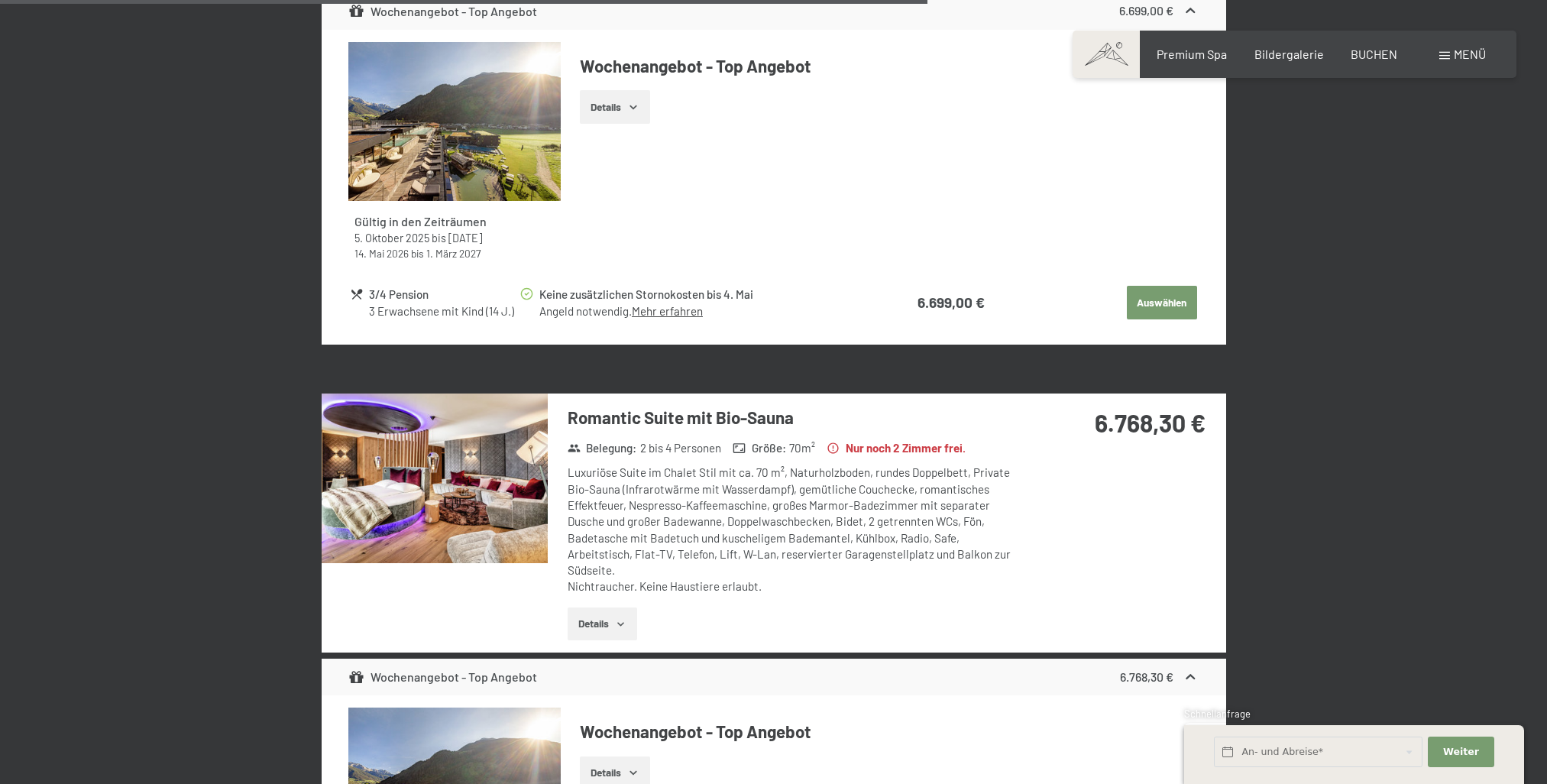
click at [412, 475] on img at bounding box center [435, 478] width 226 height 169
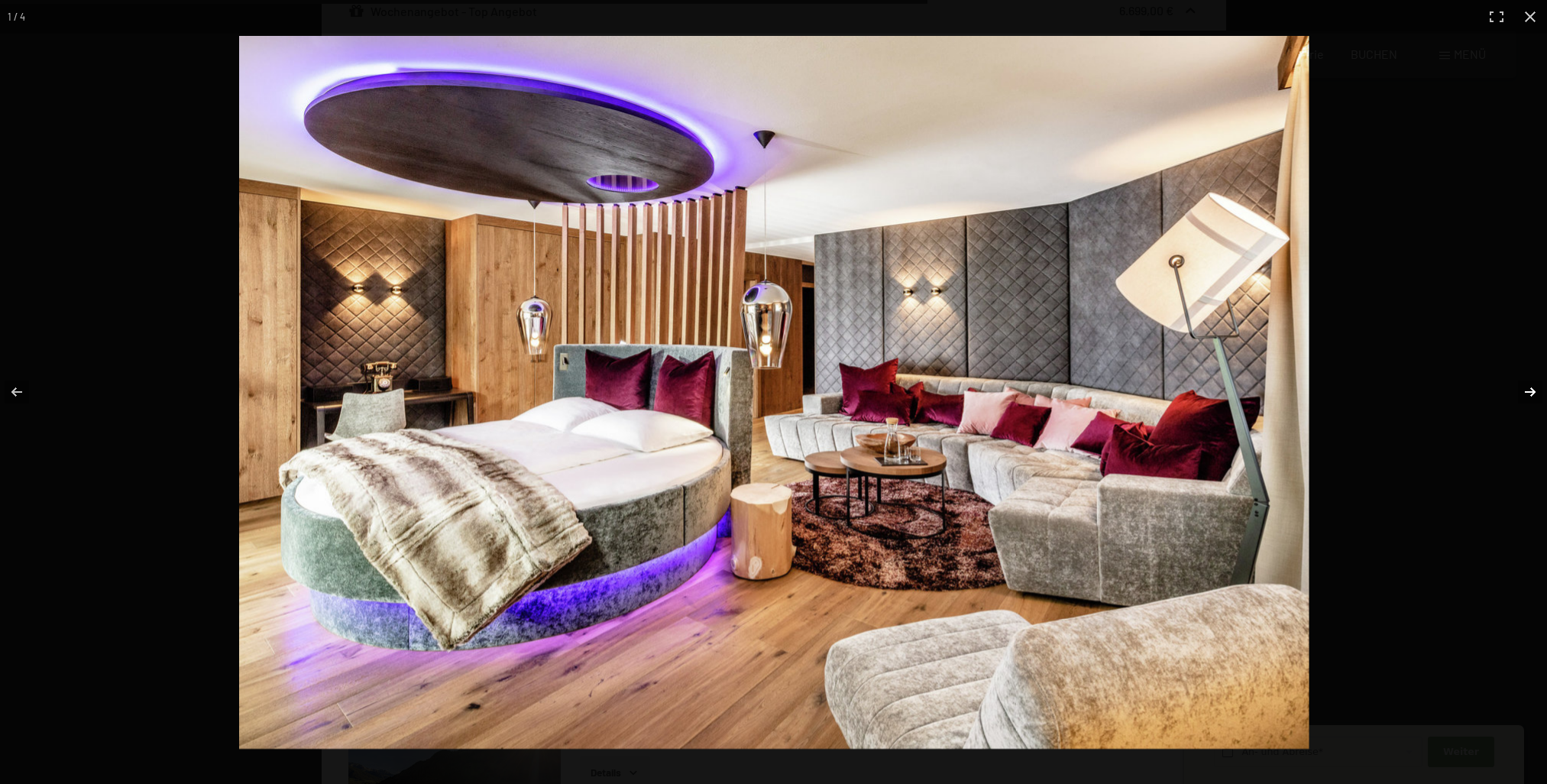
click at [1523, 387] on button "button" at bounding box center [1520, 391] width 53 height 76
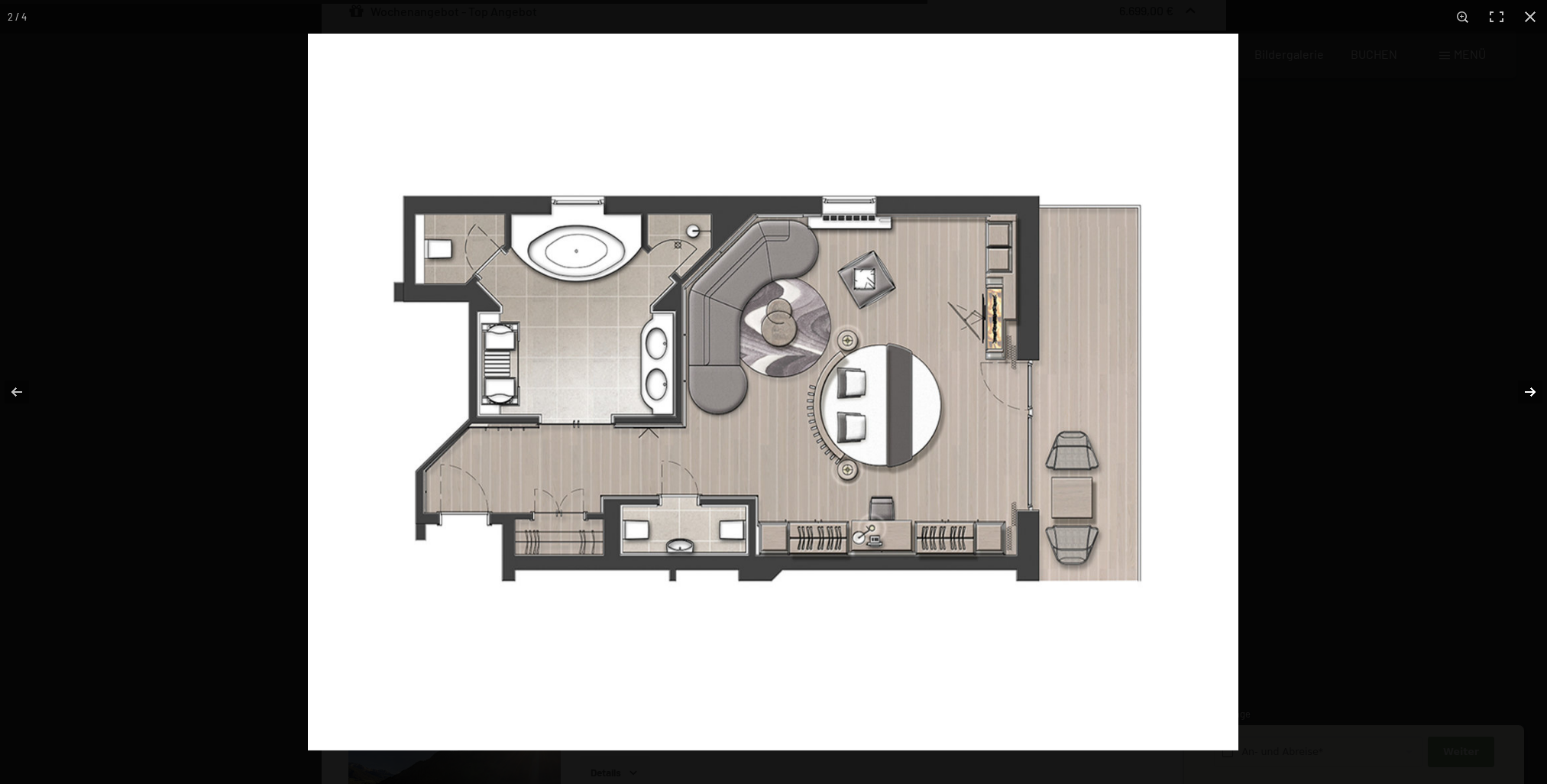
click at [1531, 387] on button "button" at bounding box center [1520, 391] width 53 height 76
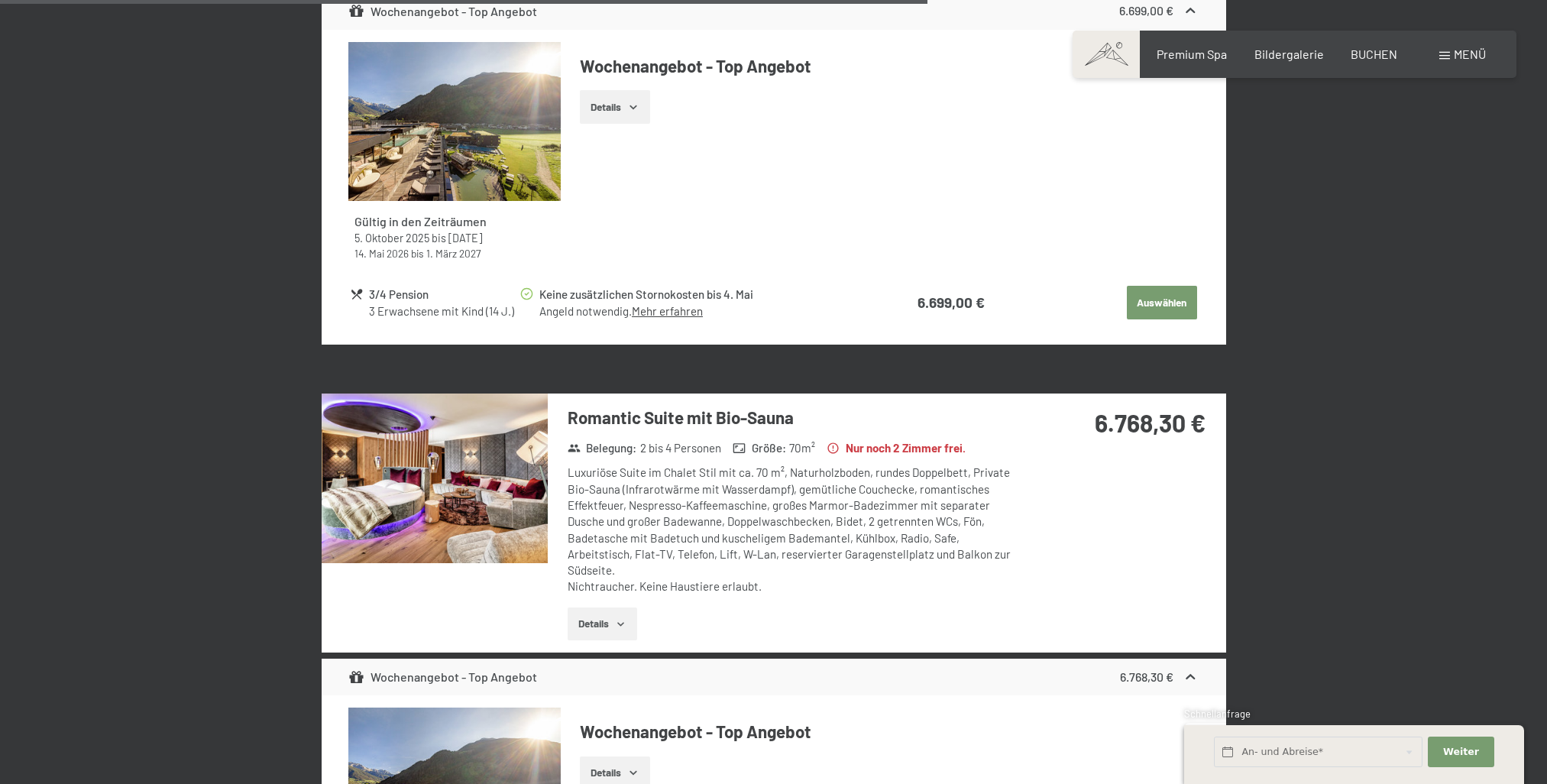
click at [0, 0] on button "button" at bounding box center [0, 0] width 0 height 0
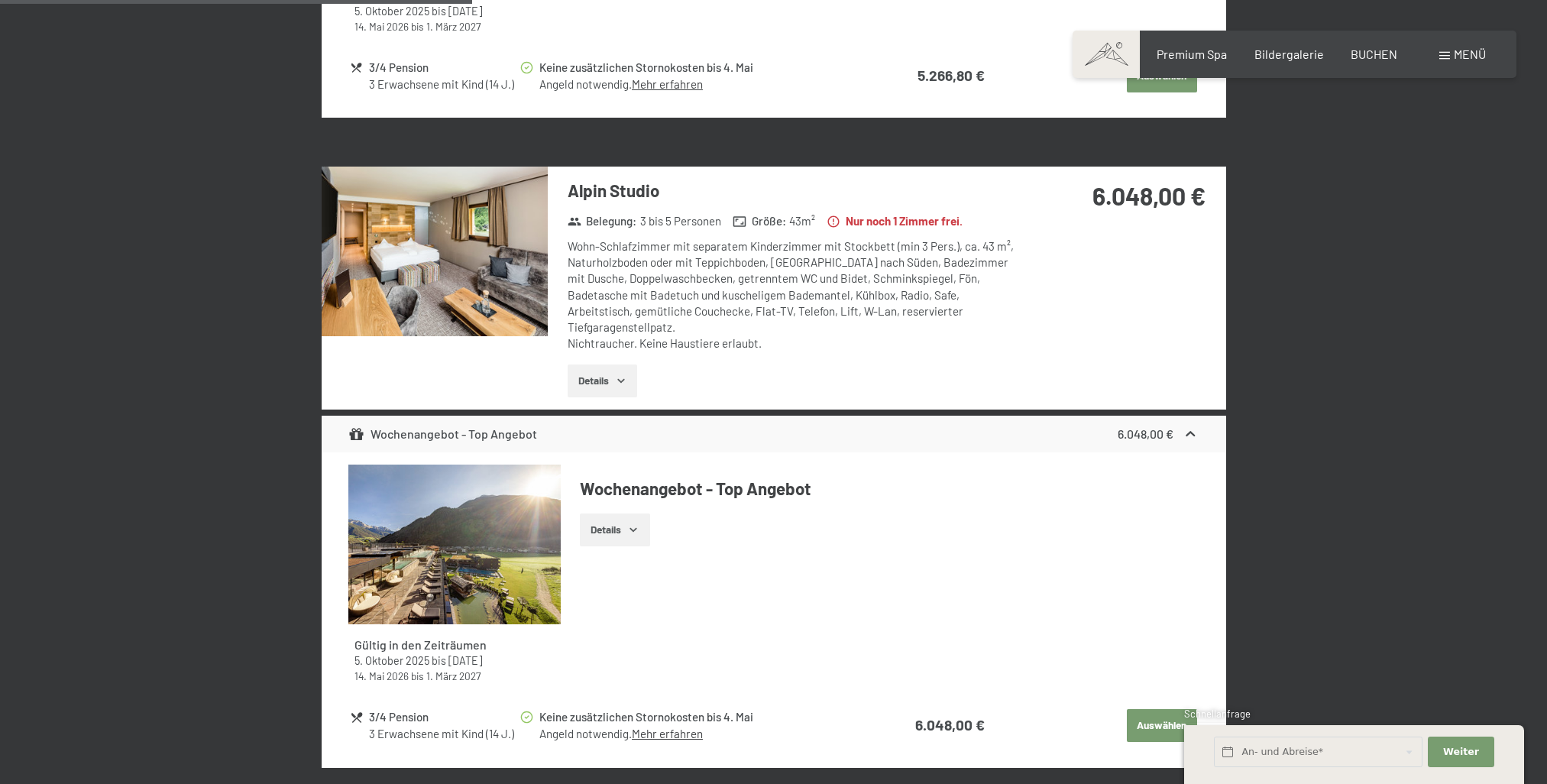
scroll to position [1587, 0]
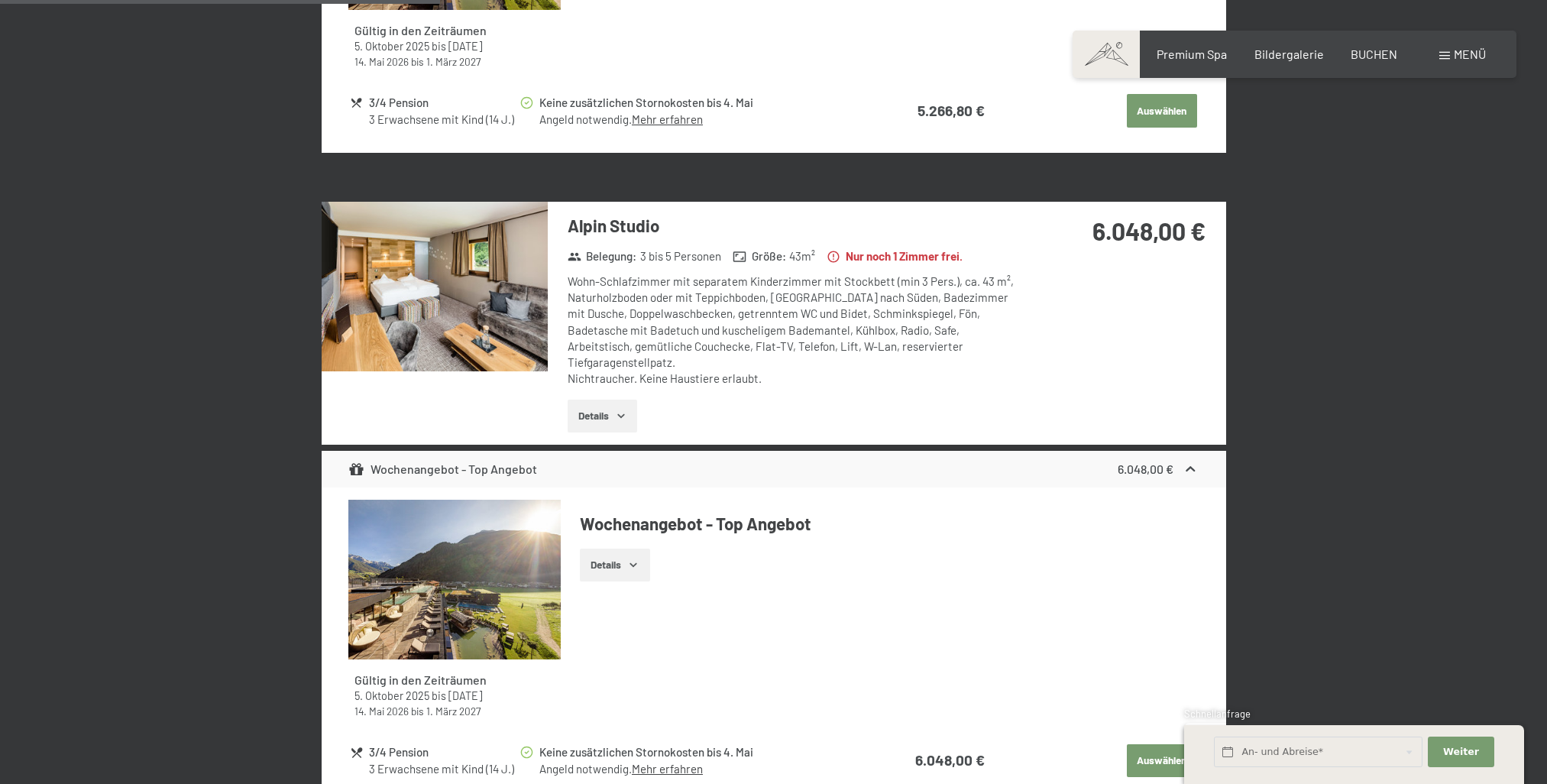
click at [476, 283] on img at bounding box center [435, 286] width 226 height 169
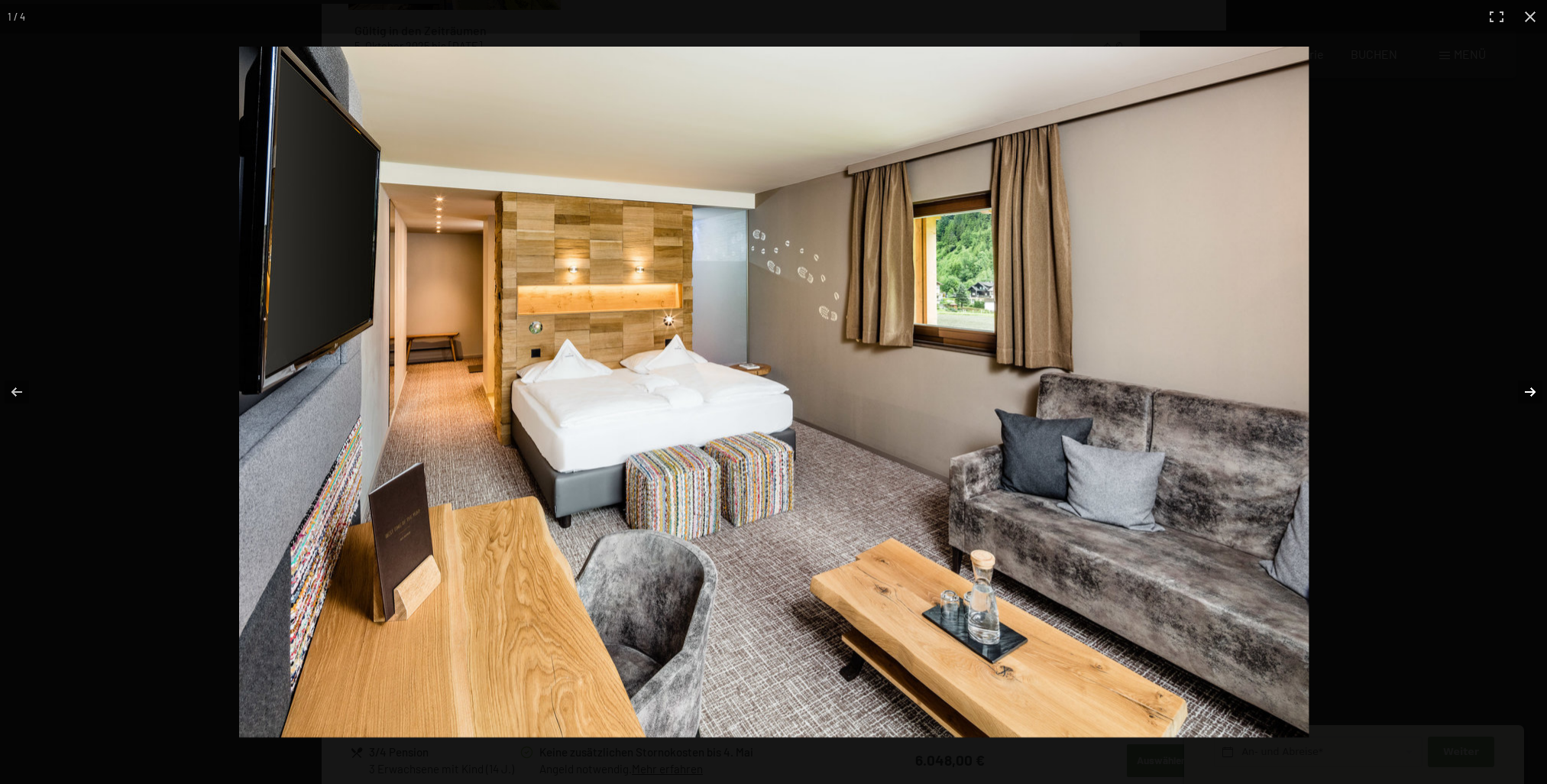
click at [1528, 392] on button "button" at bounding box center [1520, 391] width 53 height 76
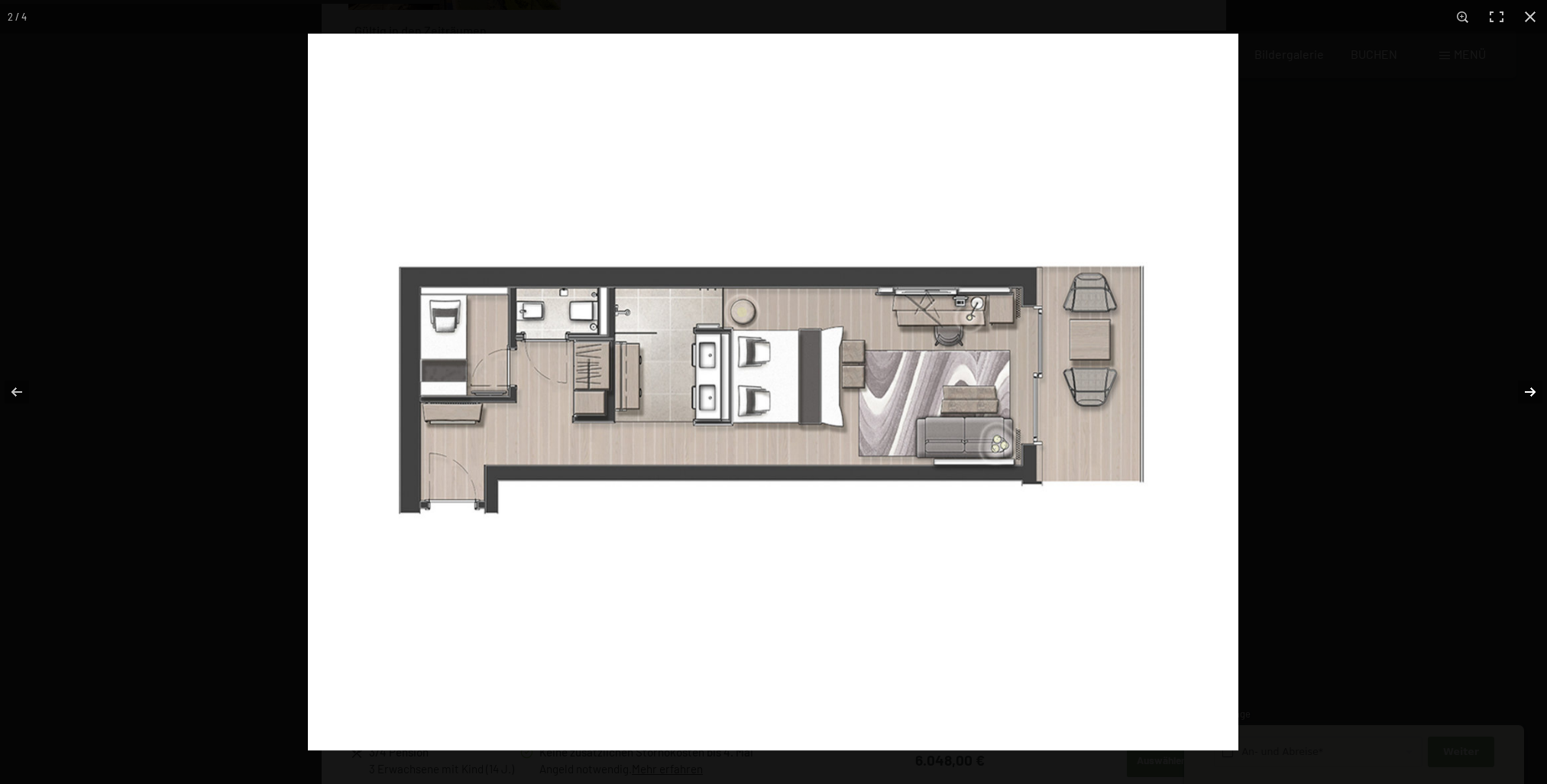
click at [1520, 390] on button "button" at bounding box center [1520, 391] width 53 height 76
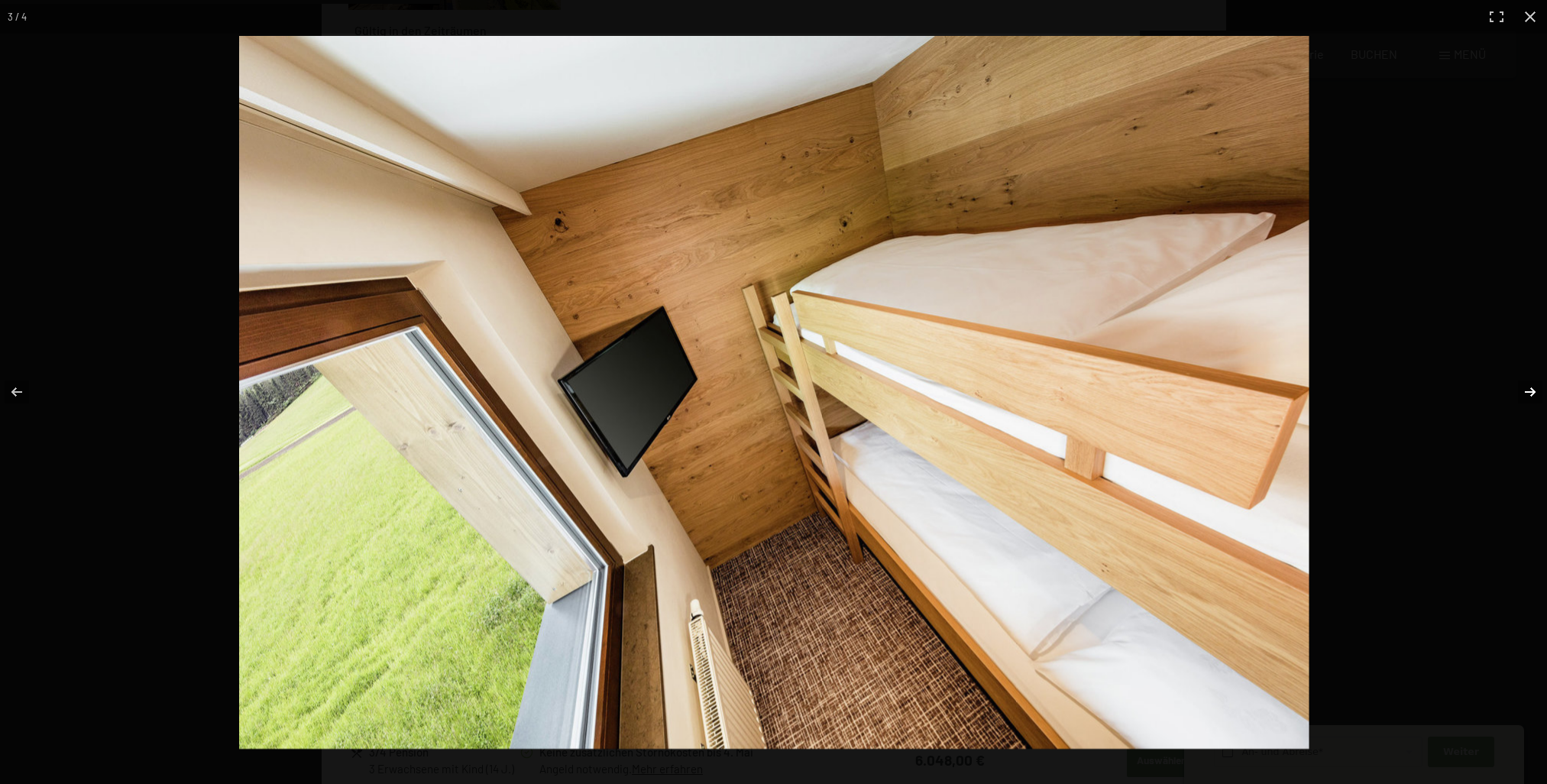
click at [1524, 391] on button "button" at bounding box center [1520, 391] width 53 height 76
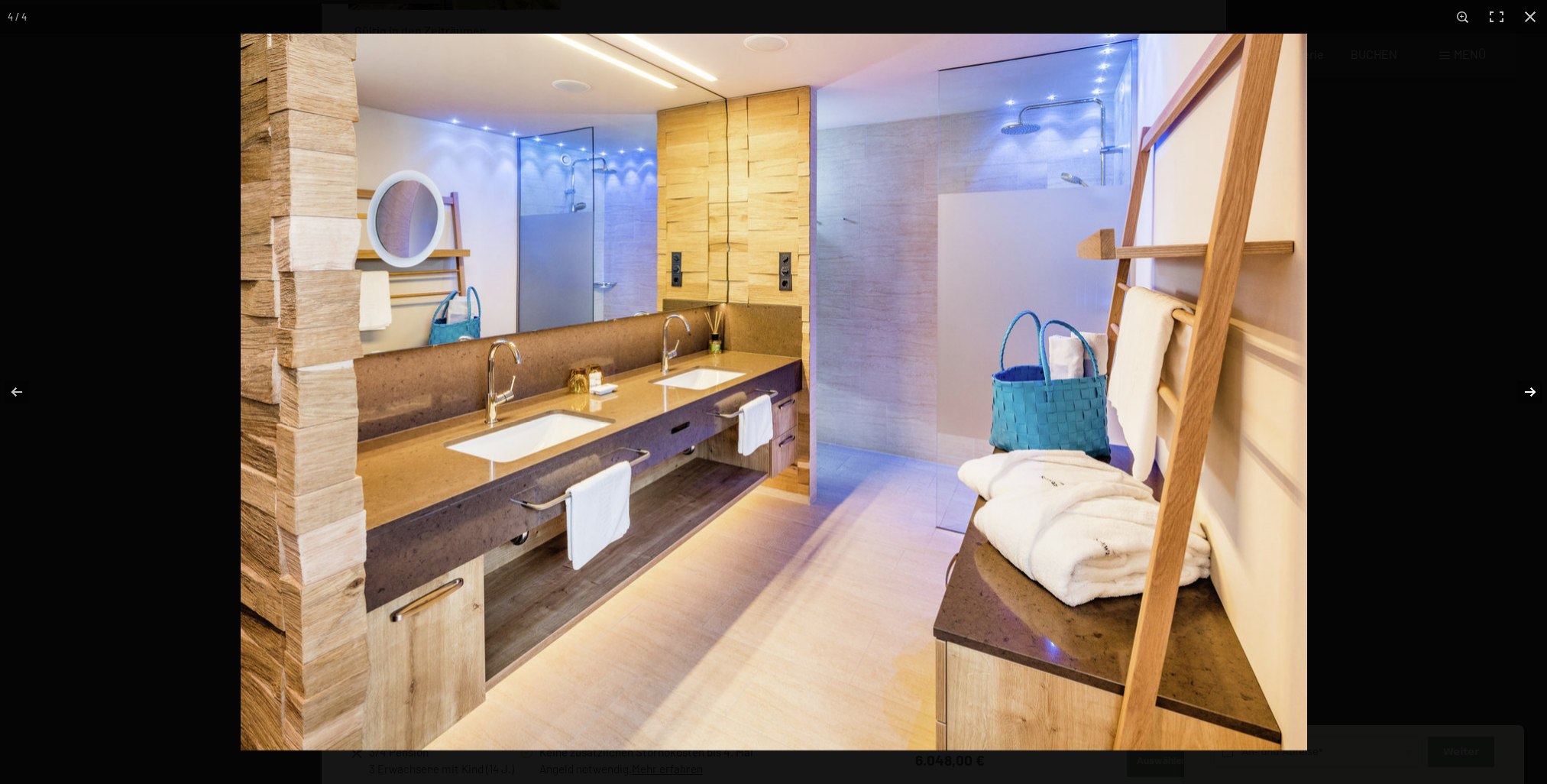
click at [1531, 404] on button "button" at bounding box center [1520, 391] width 53 height 76
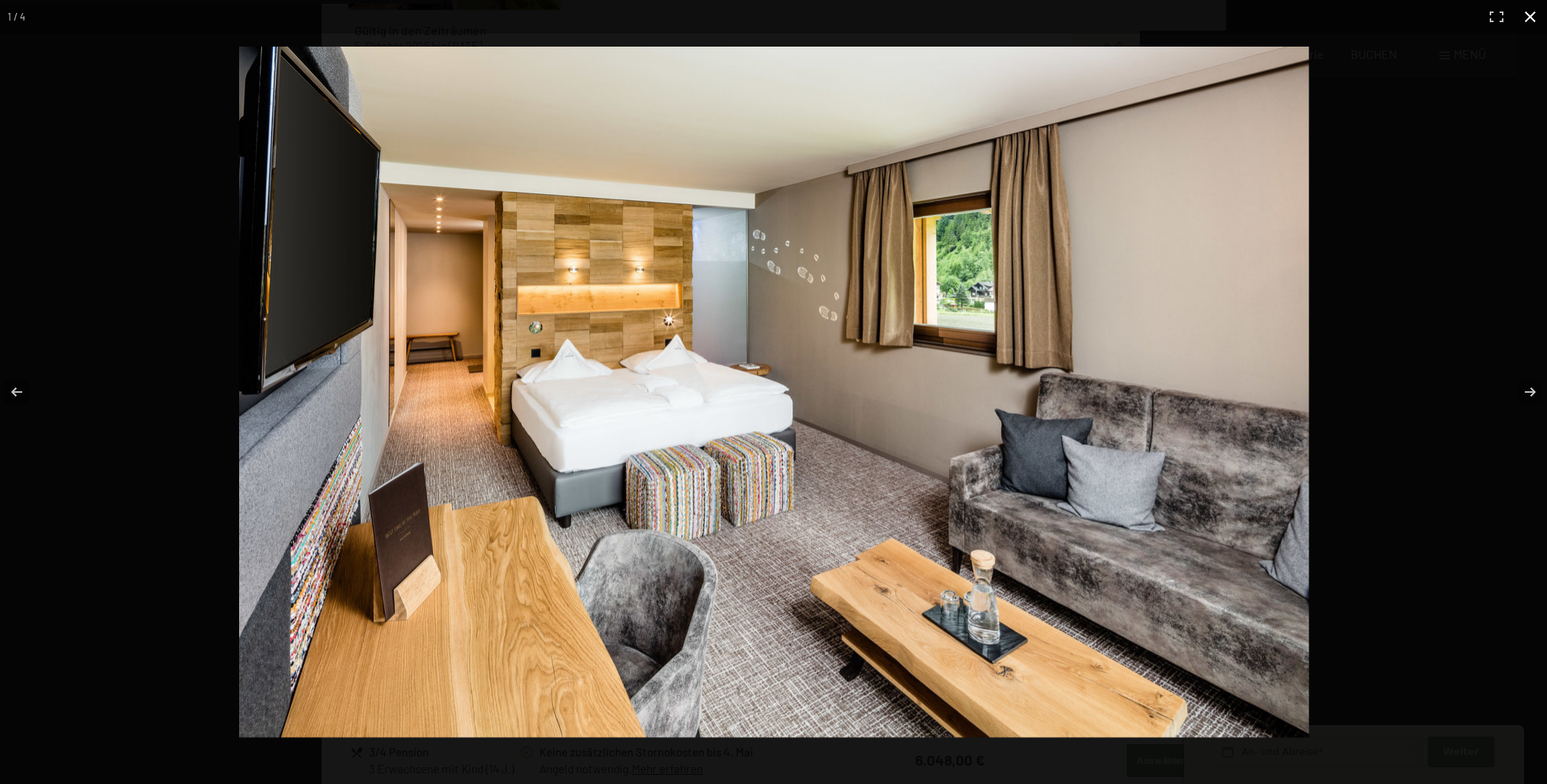
click at [1520, 30] on button "button" at bounding box center [1530, 16] width 34 height 34
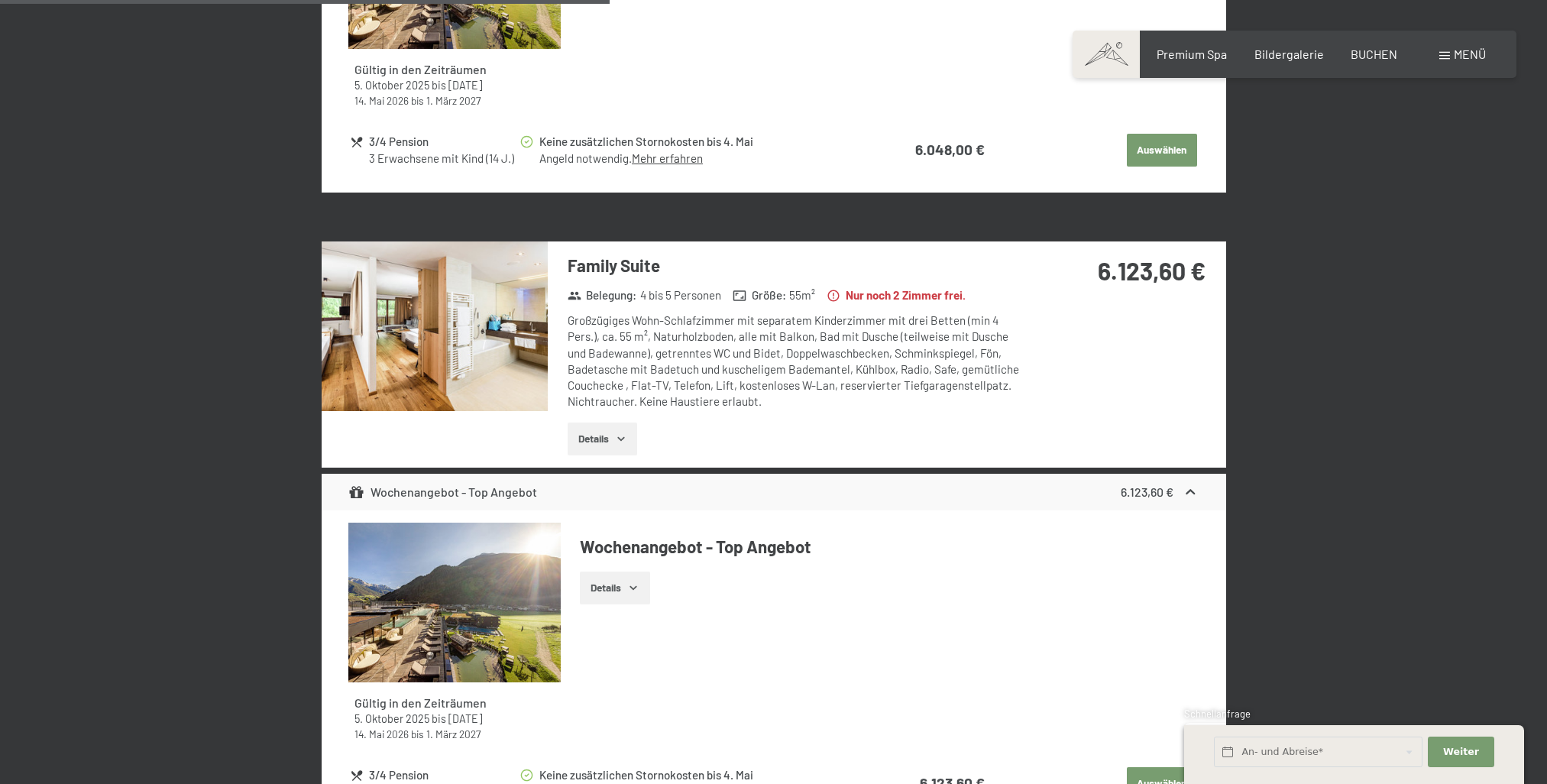
scroll to position [2197, 0]
click at [418, 350] on img at bounding box center [435, 325] width 226 height 169
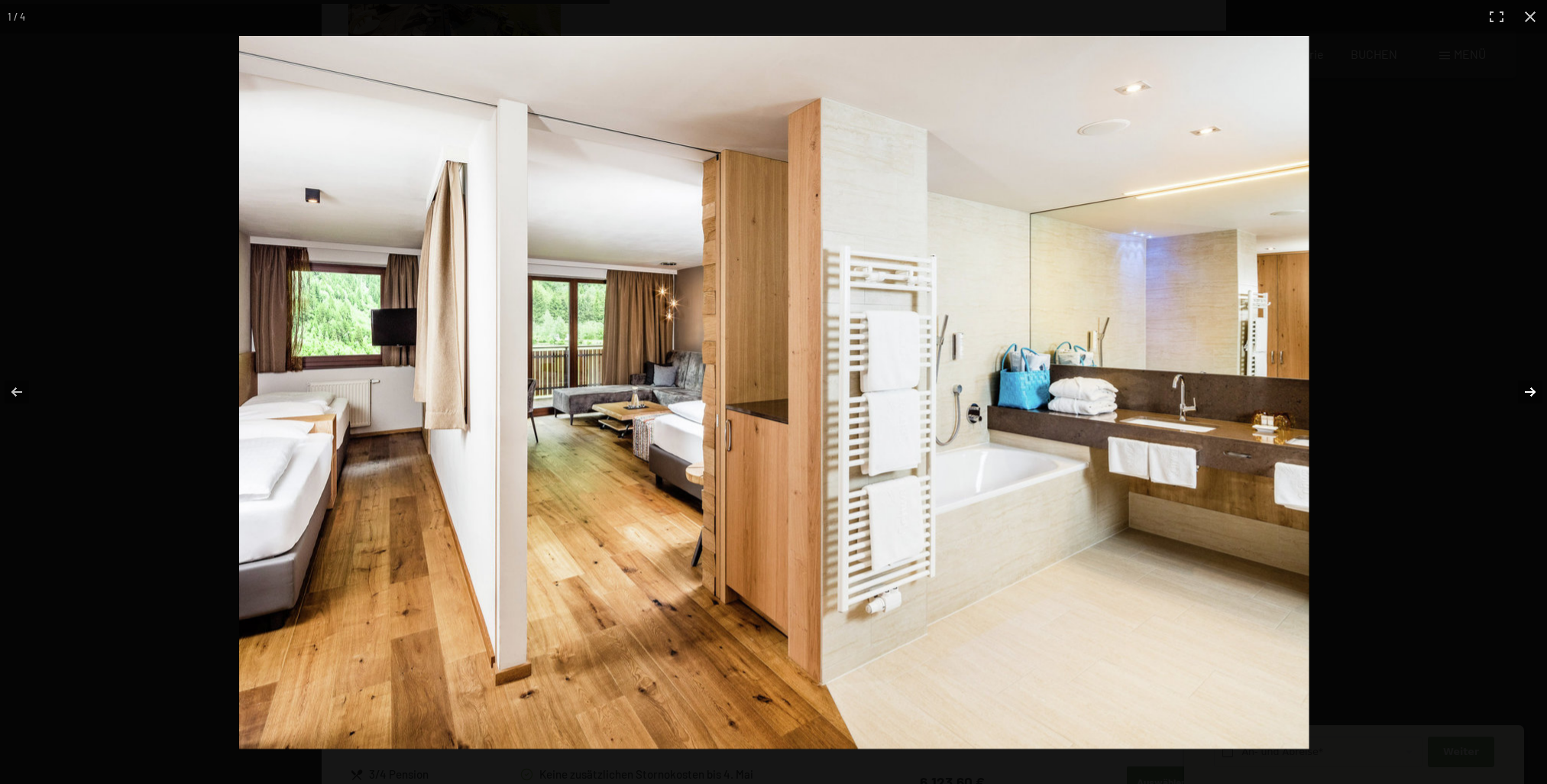
click at [1531, 395] on button "button" at bounding box center [1520, 391] width 53 height 76
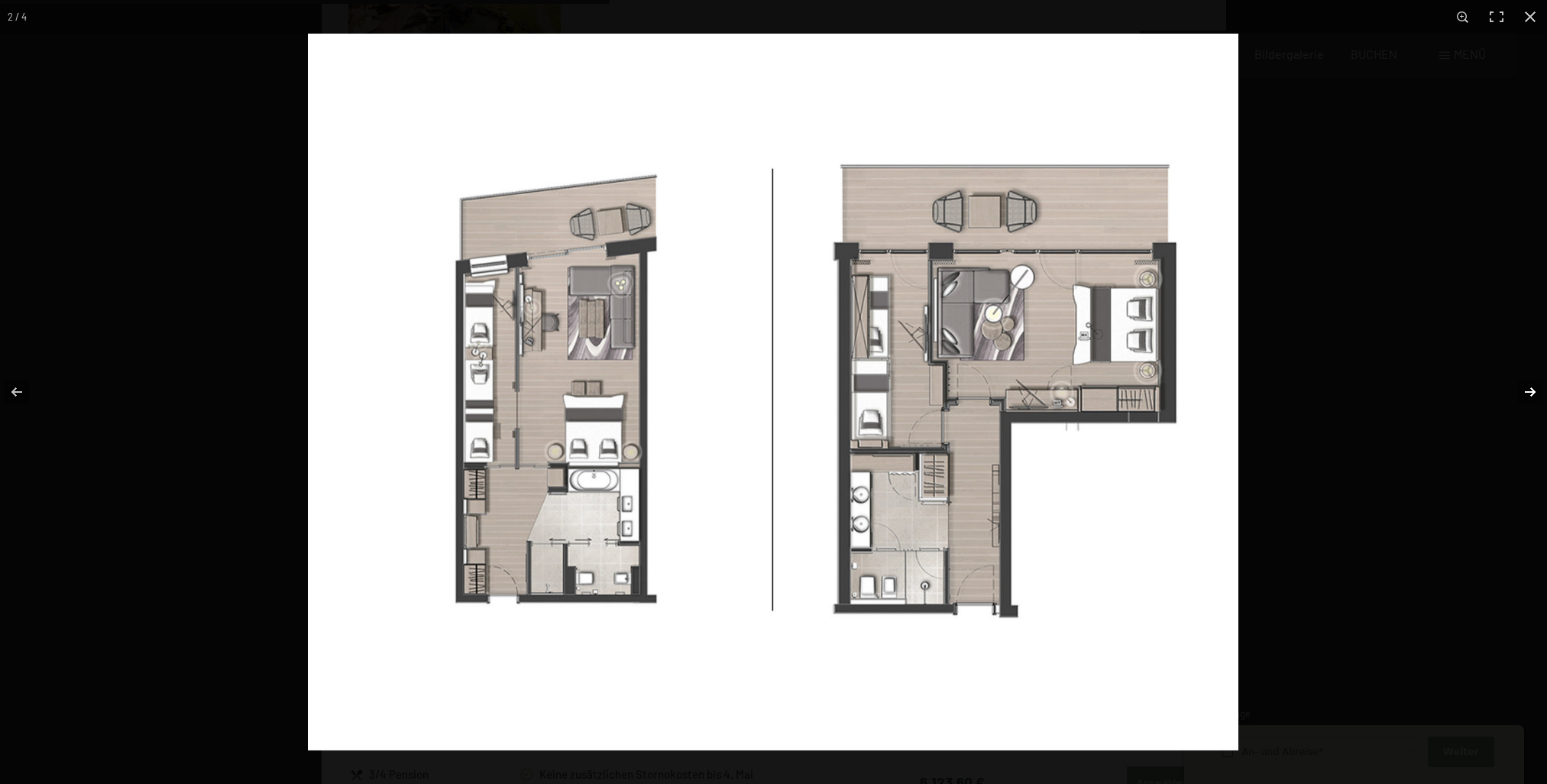
click at [1527, 393] on button "button" at bounding box center [1520, 391] width 53 height 76
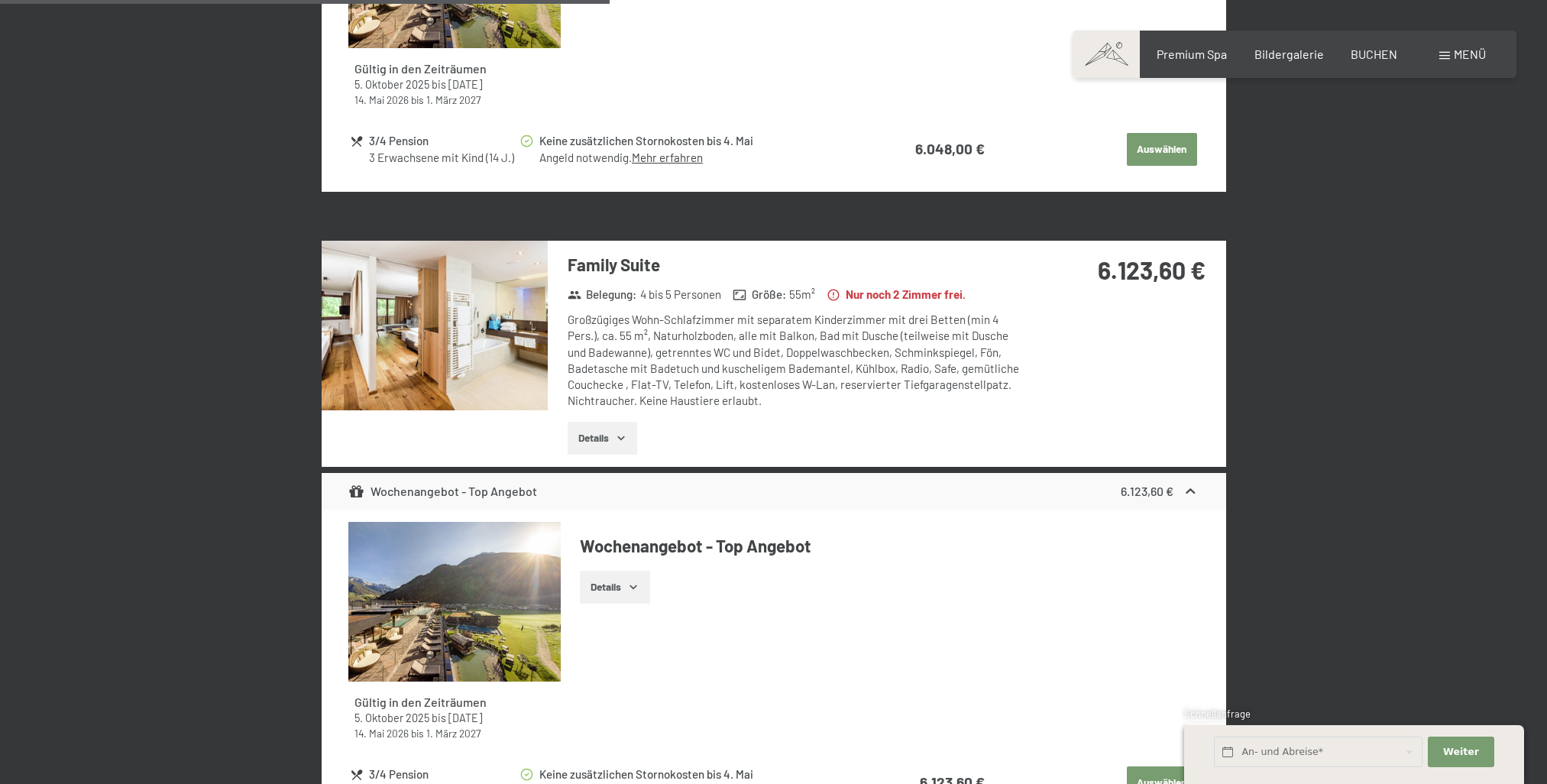
click at [0, 0] on button "button" at bounding box center [0, 0] width 0 height 0
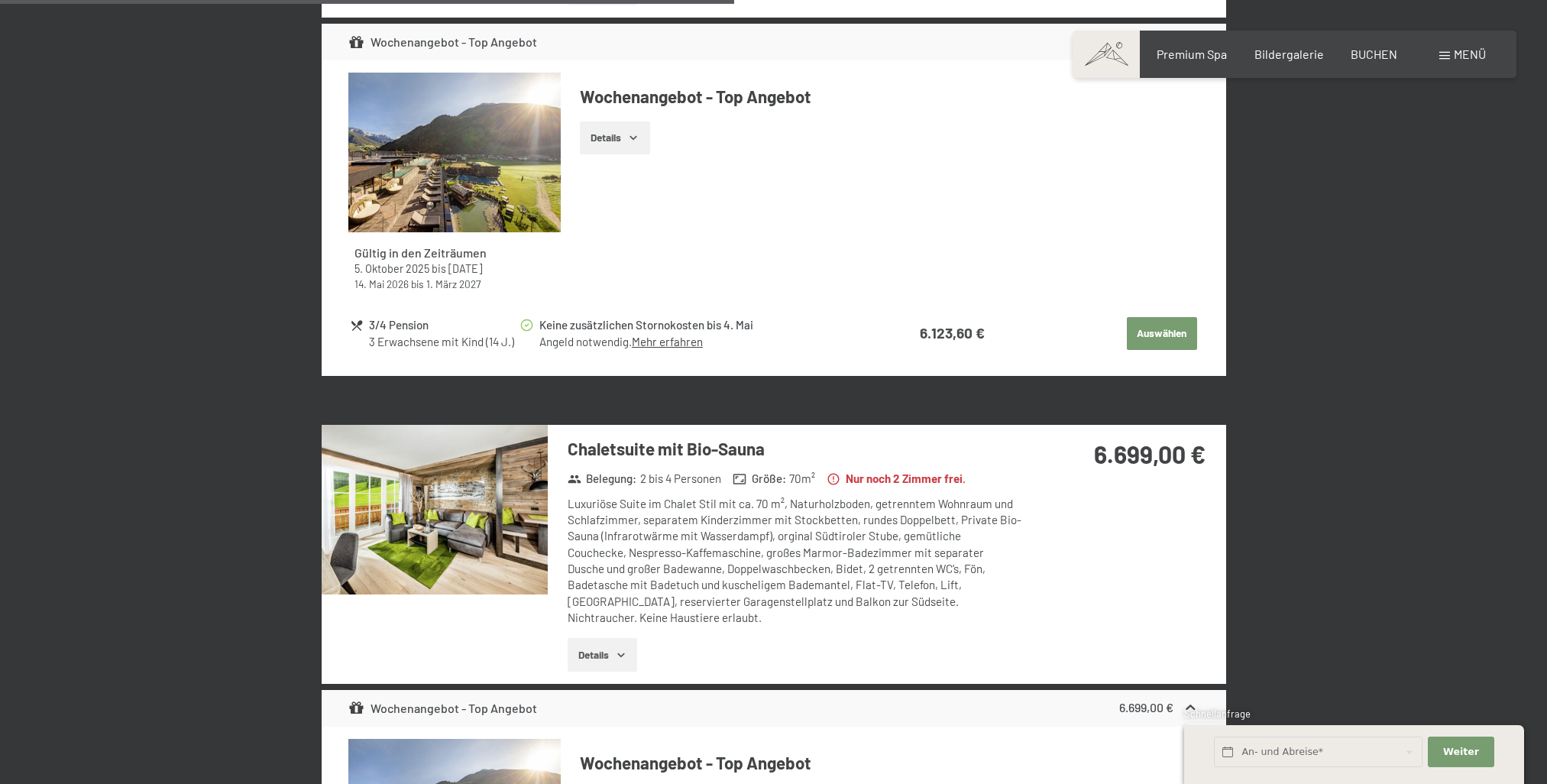
scroll to position [2656, 0]
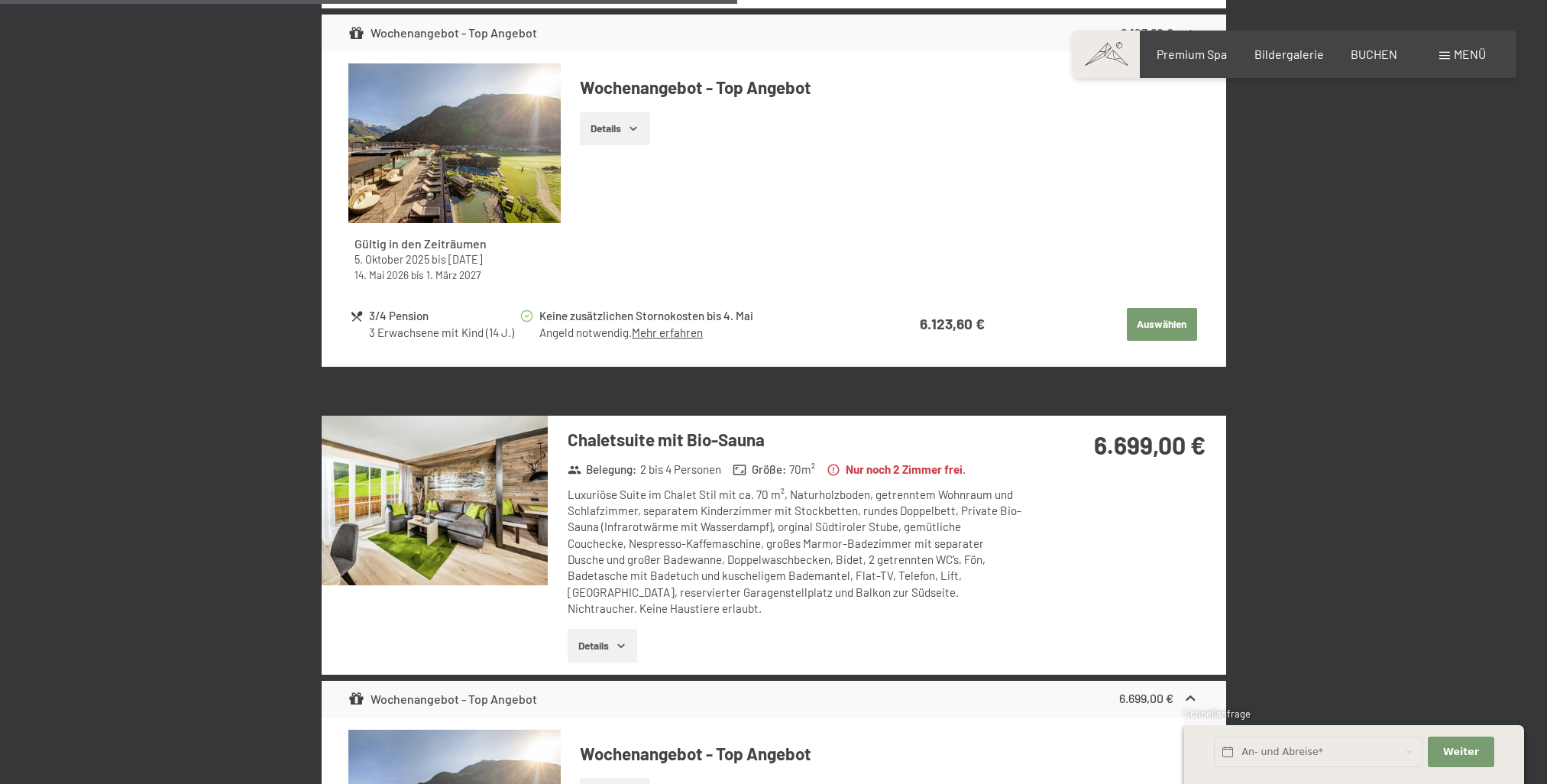
drag, startPoint x: 886, startPoint y: 452, endPoint x: 976, endPoint y: 453, distance: 90.0
click at [976, 461] on div "Belegung : 2 bis 4 Personen Größe : 70 m² Nur noch 2 [PERSON_NAME] [PERSON_NAME…" at bounding box center [788, 471] width 454 height 20
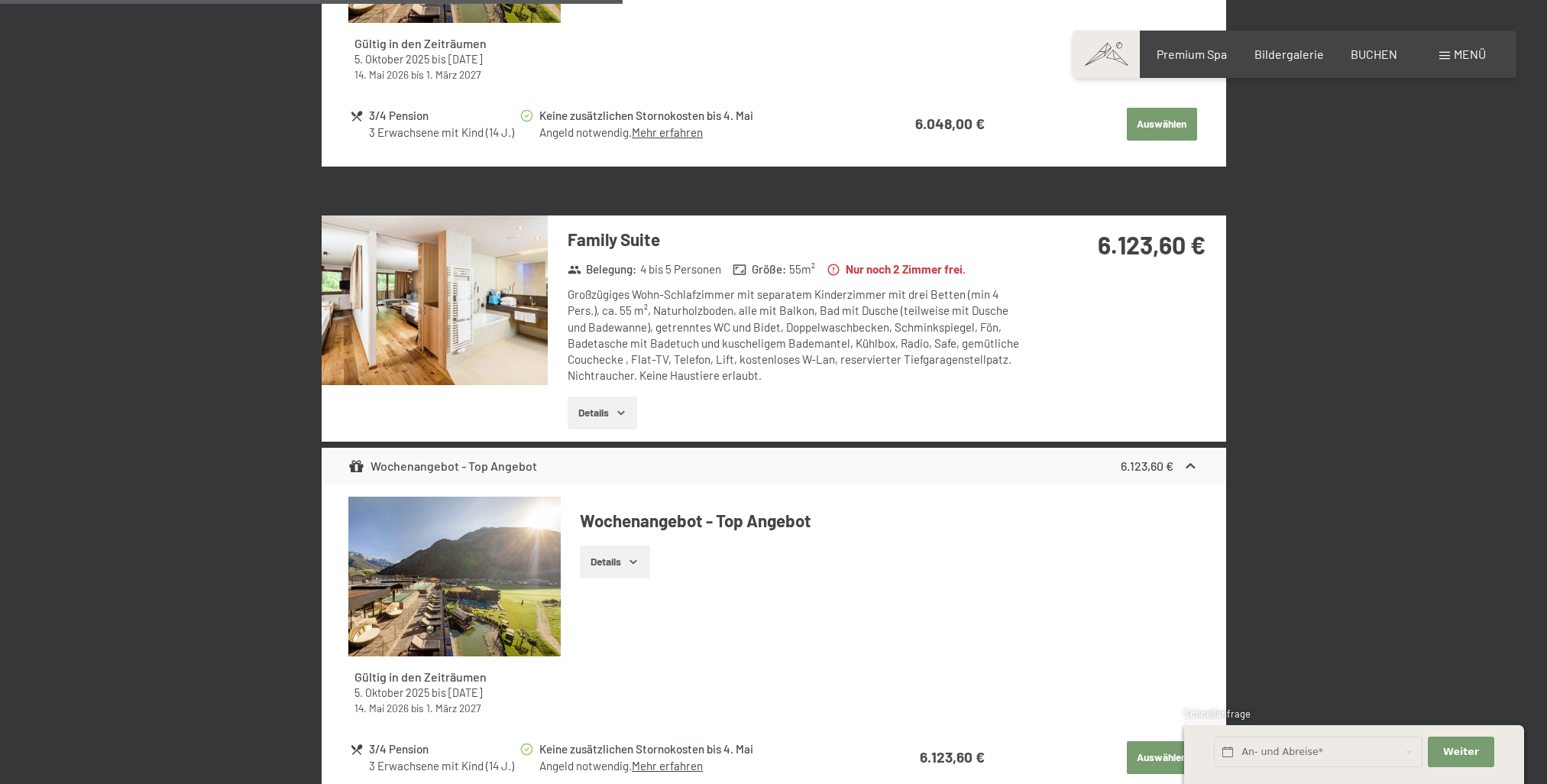
scroll to position [2197, 0]
